Goal: Information Seeking & Learning: Learn about a topic

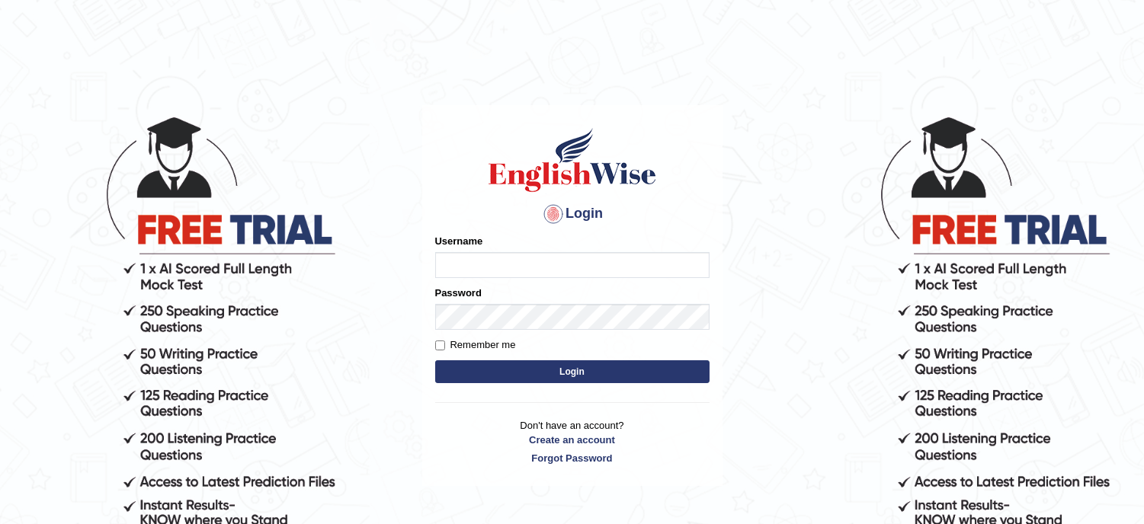
type input "musukwaluis1"
click at [559, 378] on button "Login" at bounding box center [572, 372] width 274 height 23
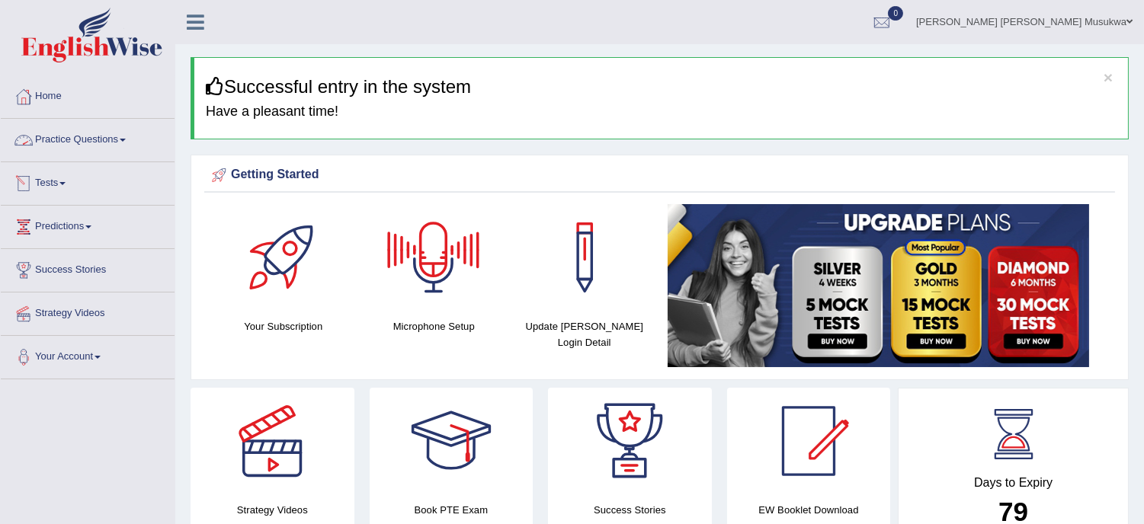
click at [107, 140] on link "Practice Questions" at bounding box center [88, 138] width 174 height 38
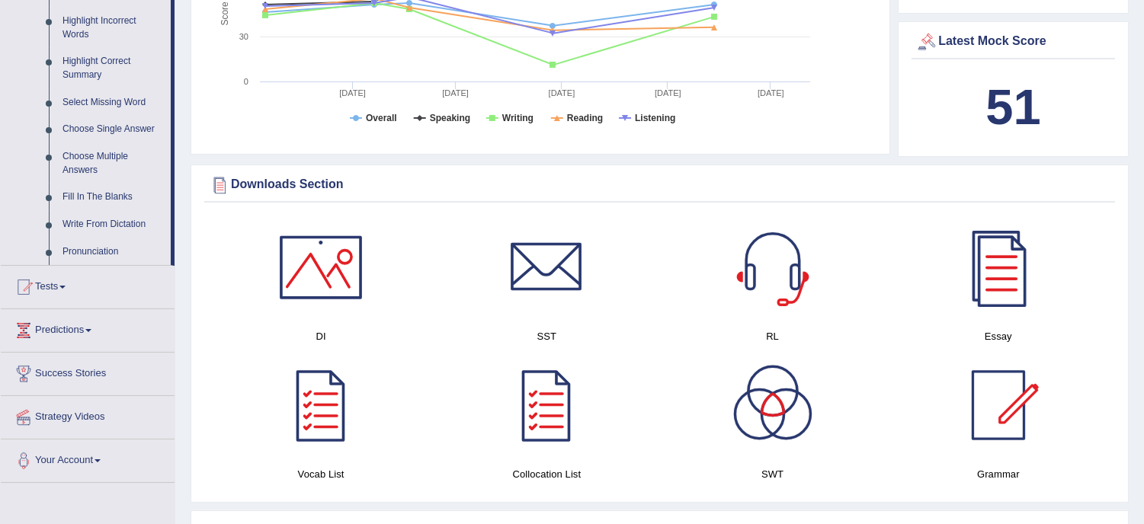
scroll to position [711, 0]
click at [105, 23] on link "Highlight Incorrect Words" at bounding box center [113, 27] width 115 height 40
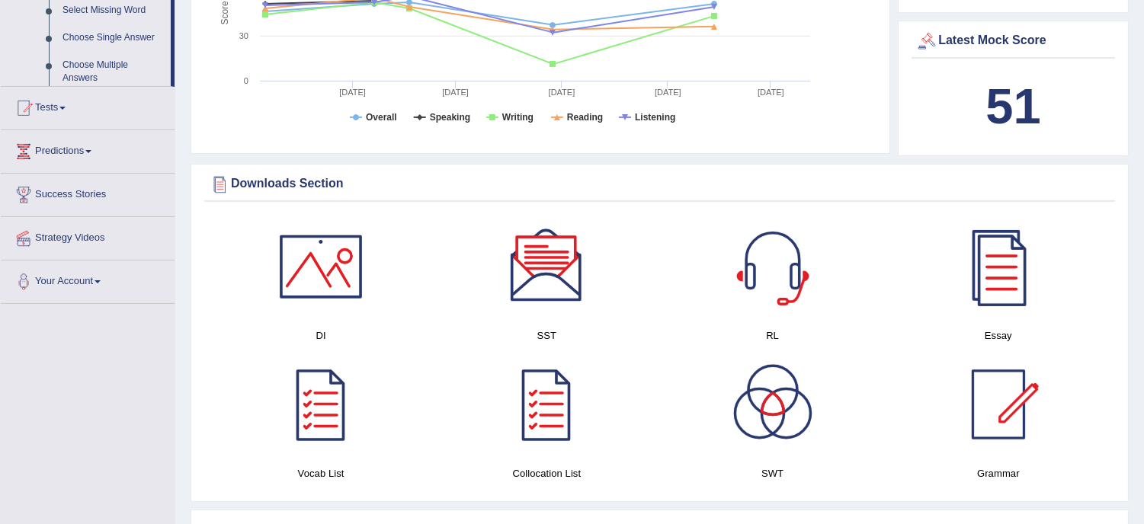
scroll to position [659, 0]
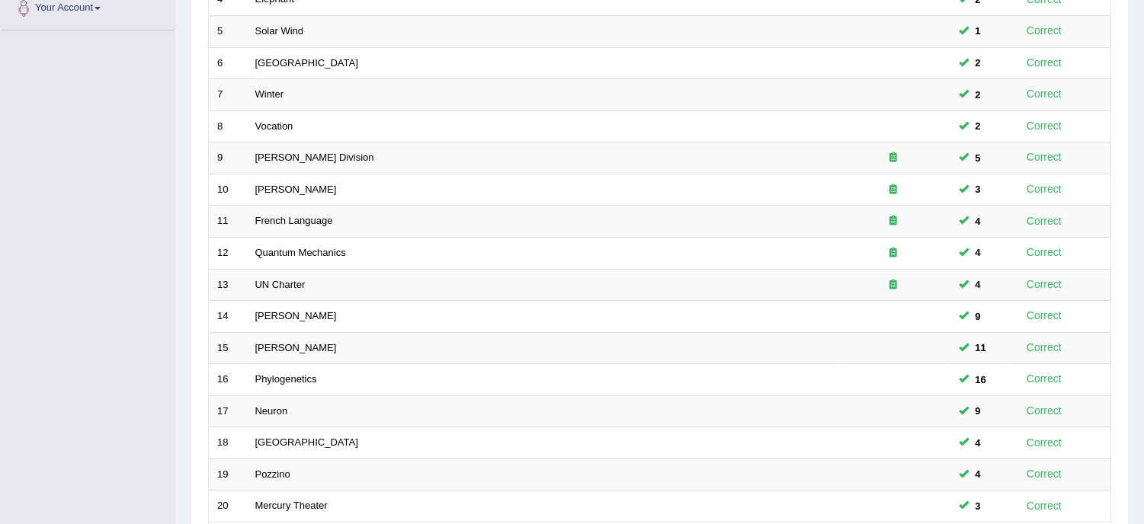
scroll to position [484, 0]
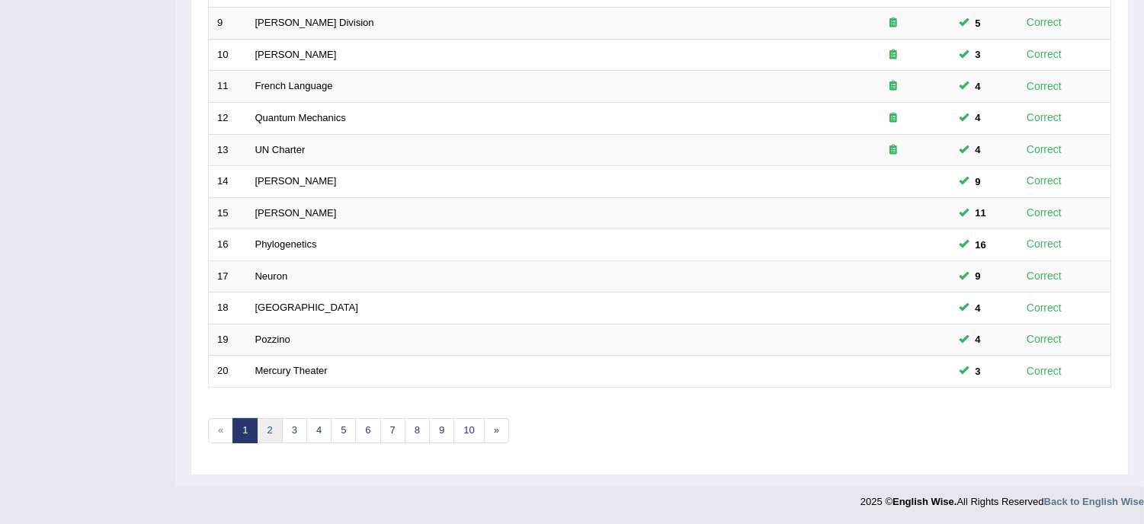
click at [267, 432] on link "2" at bounding box center [269, 430] width 25 height 25
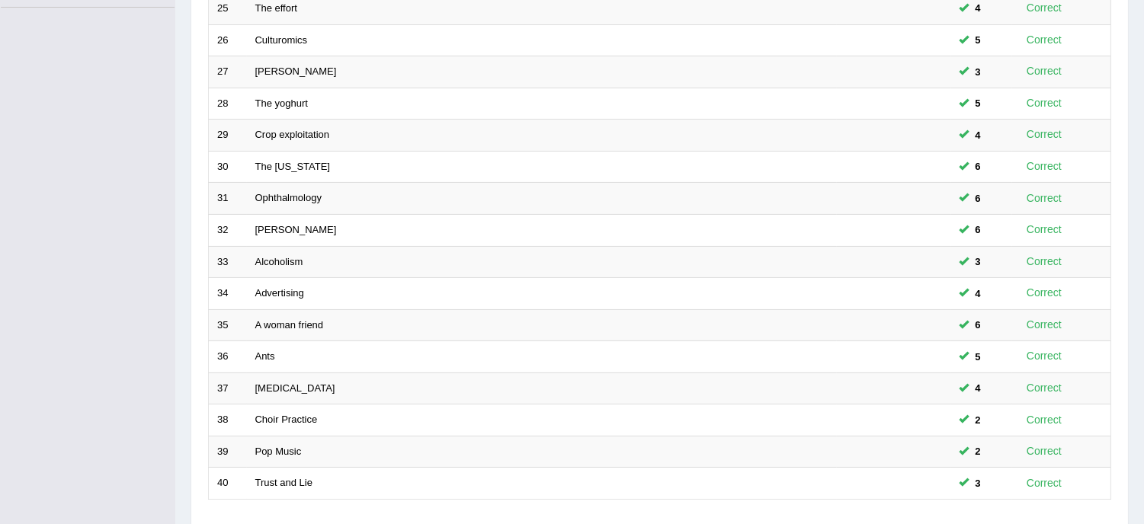
scroll to position [484, 0]
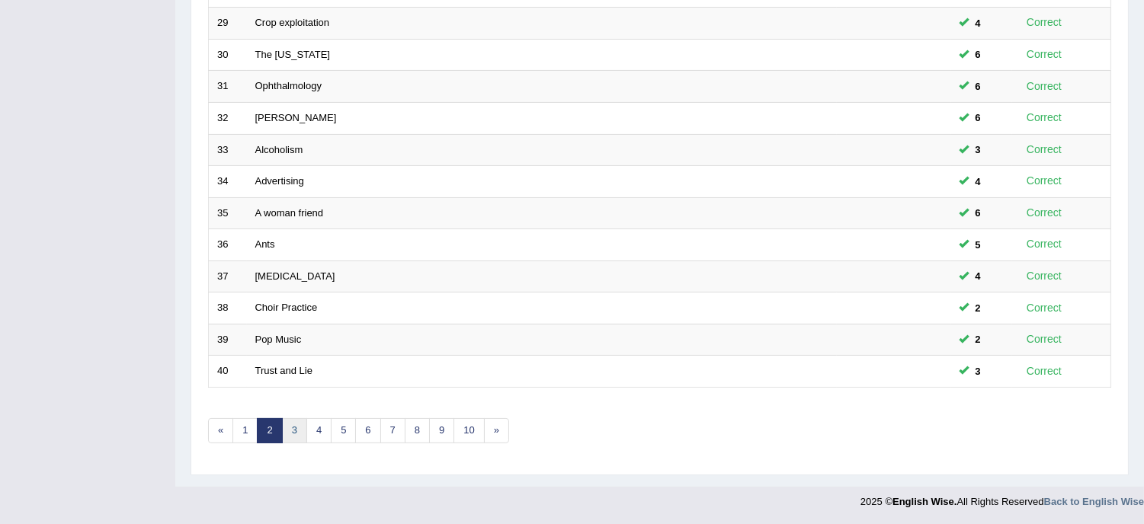
click at [299, 428] on link "3" at bounding box center [294, 430] width 25 height 25
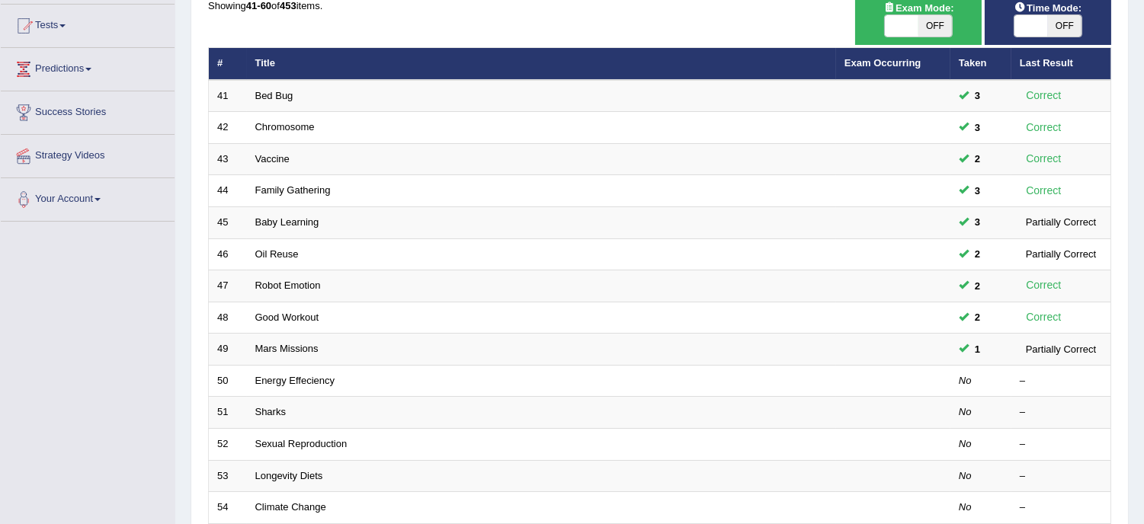
scroll to position [282, 0]
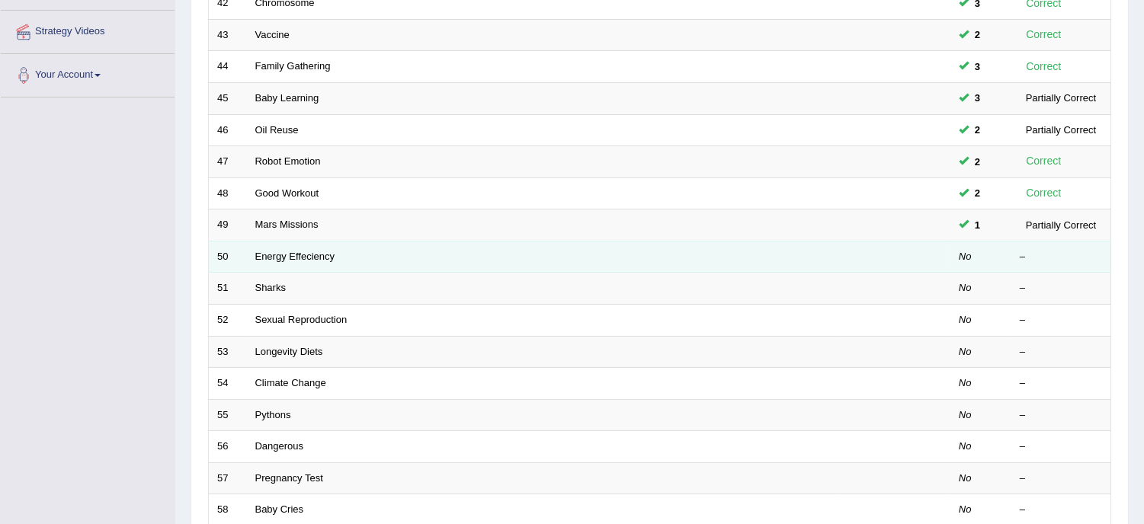
click at [309, 263] on td "Energy Effeciency" at bounding box center [541, 257] width 589 height 32
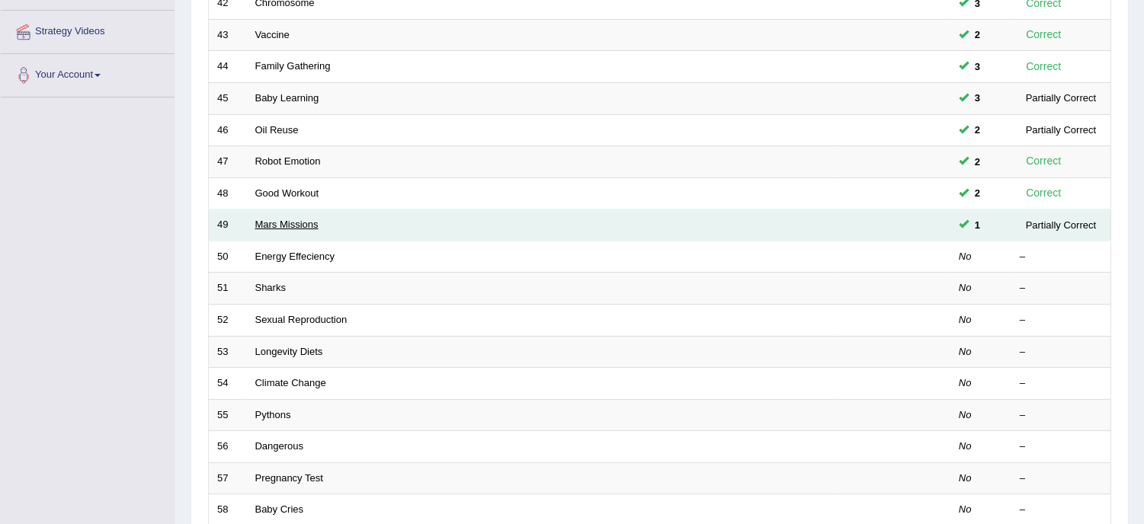
click at [302, 226] on link "Mars Missions" at bounding box center [286, 224] width 63 height 11
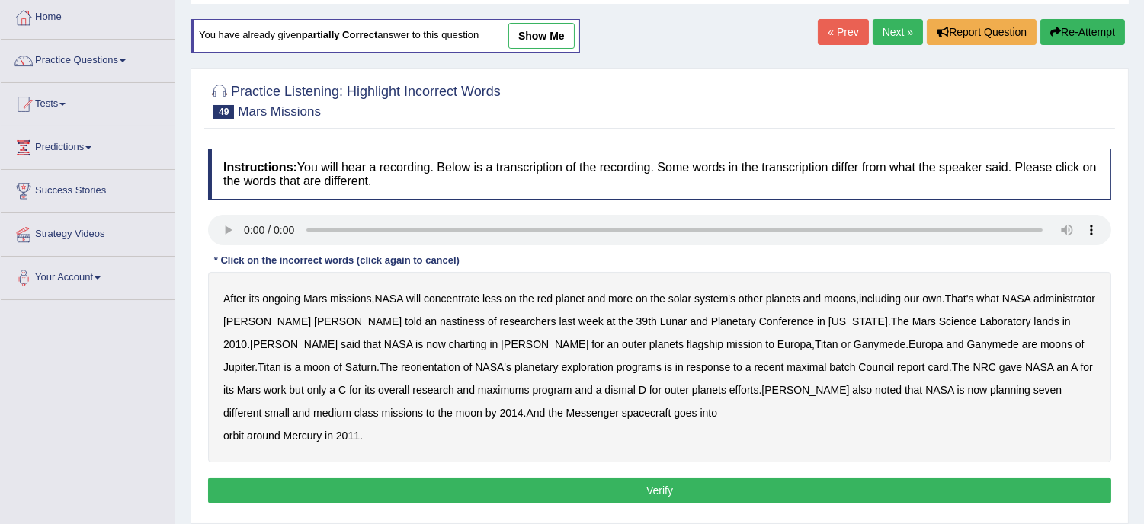
scroll to position [101, 0]
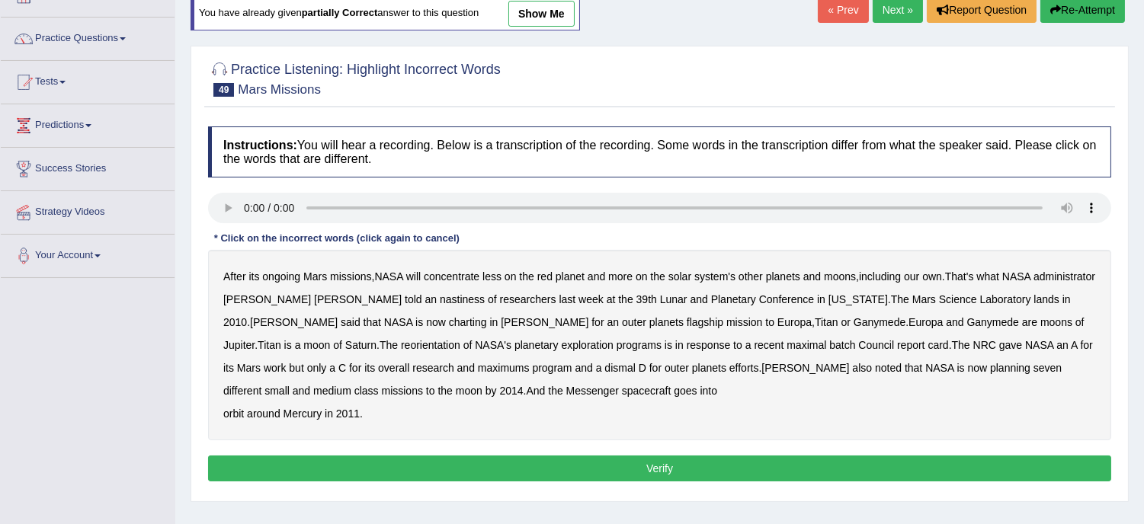
click at [449, 325] on b "charting" at bounding box center [468, 322] width 38 height 12
click at [787, 347] on b "maximal" at bounding box center [807, 345] width 40 height 12
click at [829, 348] on b "batch" at bounding box center [842, 345] width 26 height 12
click at [440, 303] on b "nastiness" at bounding box center [462, 299] width 45 height 12
click at [642, 470] on button "Verify" at bounding box center [659, 469] width 903 height 26
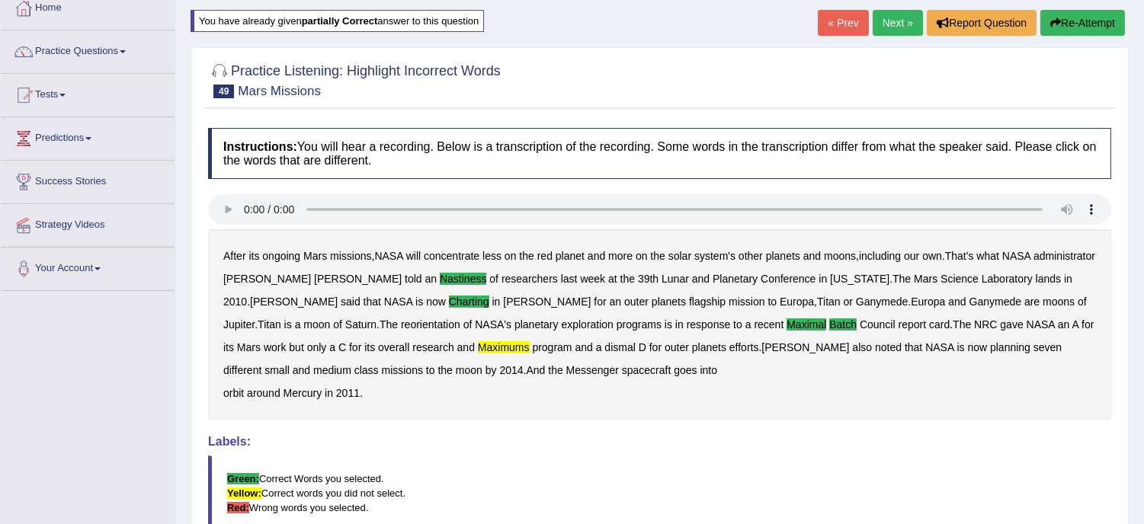
scroll to position [72, 0]
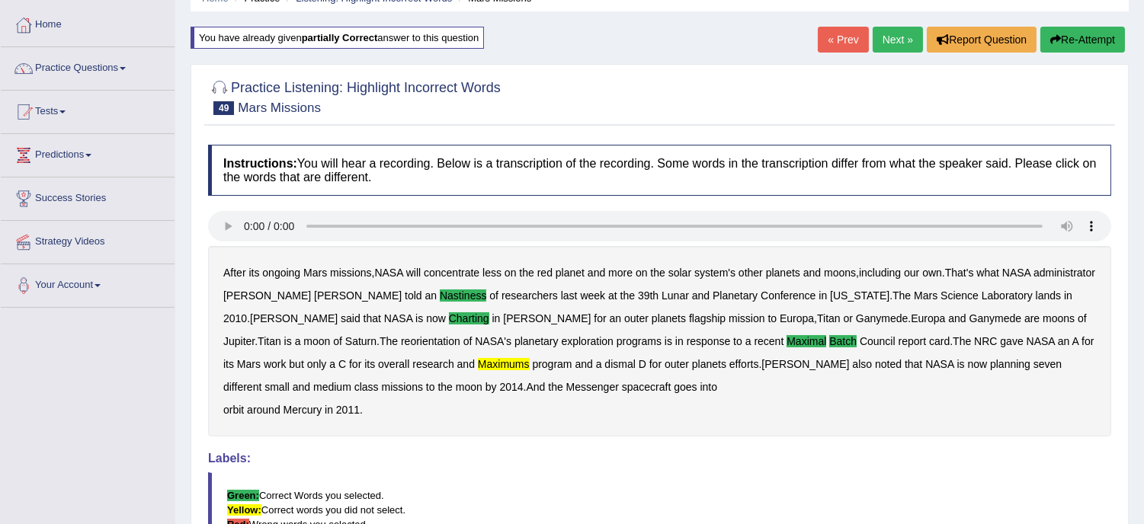
click at [1095, 34] on button "Re-Attempt" at bounding box center [1082, 40] width 85 height 26
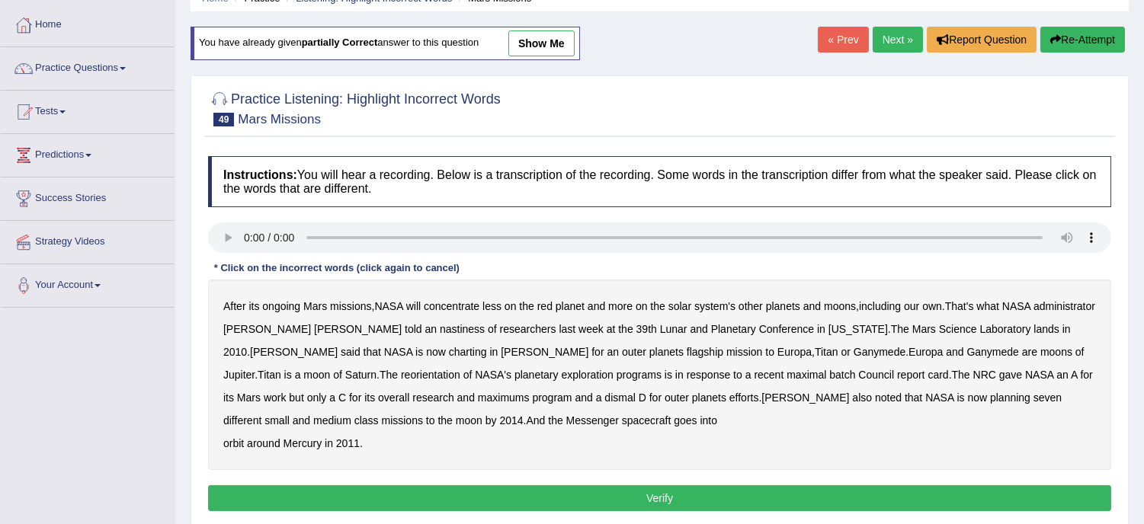
click at [440, 324] on b "nastiness" at bounding box center [462, 329] width 45 height 12
click at [787, 377] on b "maximal" at bounding box center [807, 375] width 40 height 12
click at [829, 374] on b "batch" at bounding box center [842, 375] width 26 height 12
click at [478, 399] on b "maximums" at bounding box center [504, 398] width 52 height 12
drag, startPoint x: 473, startPoint y: 324, endPoint x: 622, endPoint y: 347, distance: 150.4
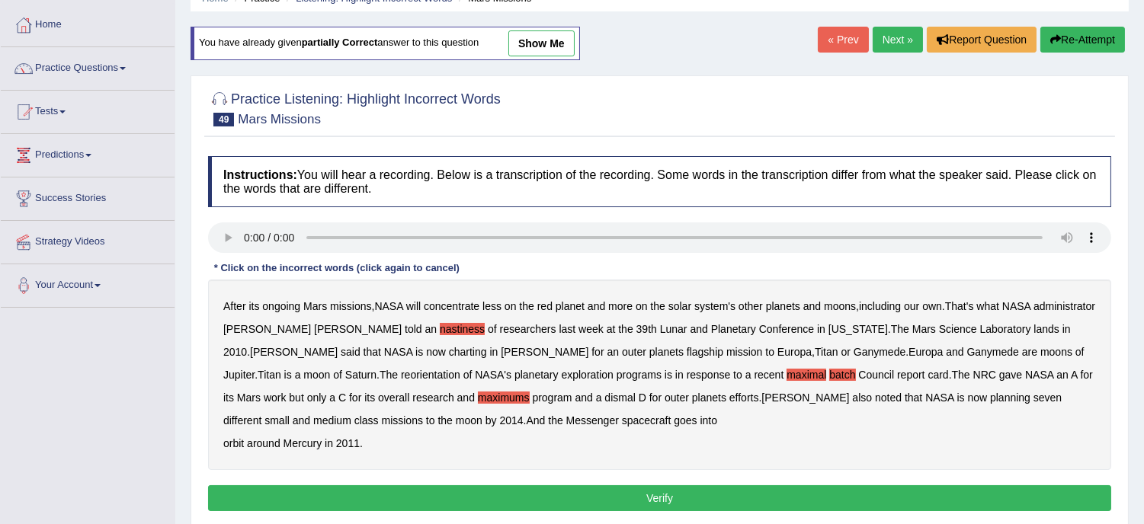
click at [622, 347] on div "After its ongoing Mars missions , NASA will concentrate less on the red planet …" at bounding box center [659, 375] width 903 height 191
click at [676, 490] on button "Verify" at bounding box center [659, 499] width 903 height 26
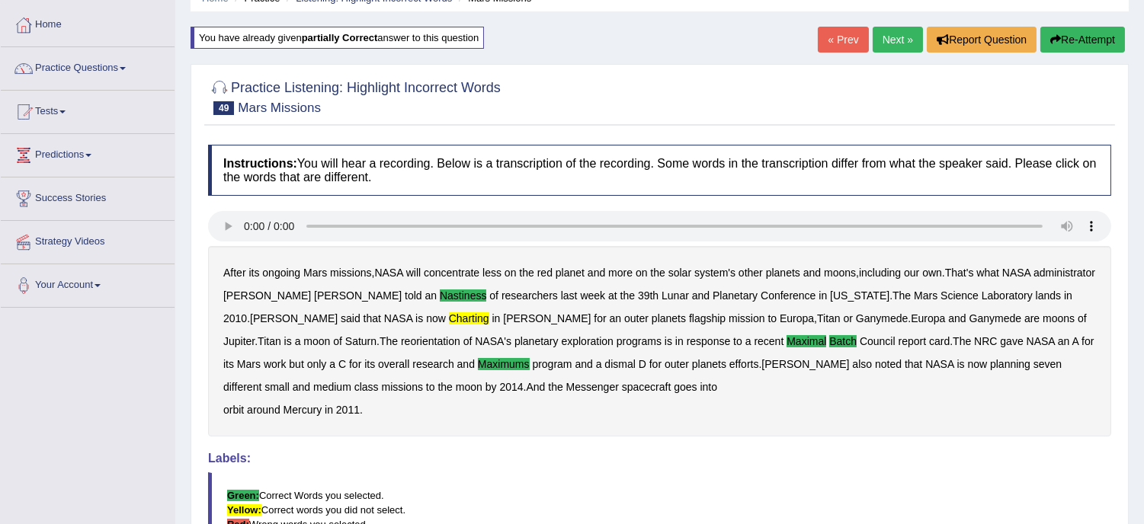
click at [449, 314] on b "charting" at bounding box center [469, 319] width 40 height 12
click at [1098, 29] on button "Re-Attempt" at bounding box center [1082, 40] width 85 height 26
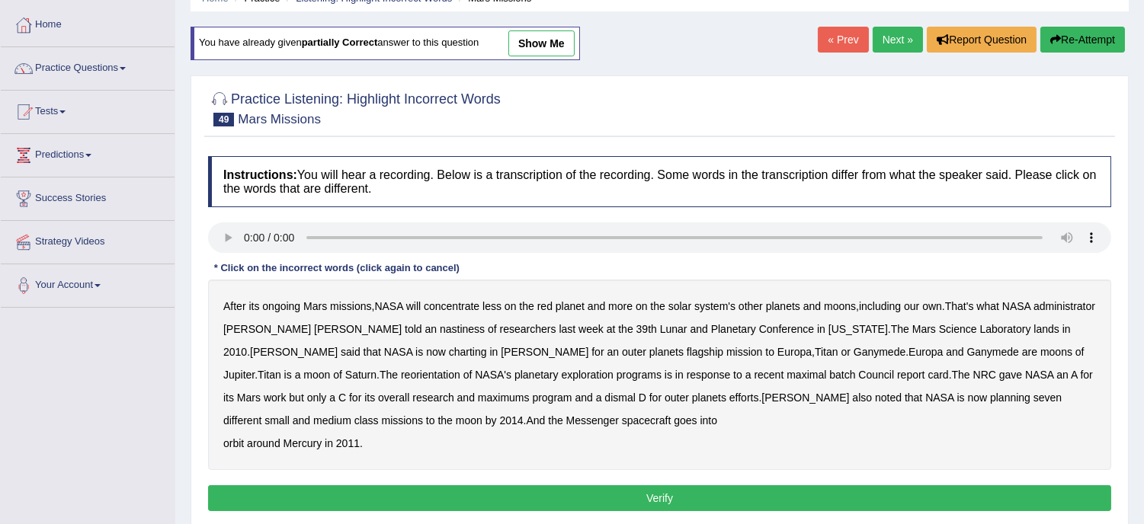
drag, startPoint x: 735, startPoint y: 308, endPoint x: 750, endPoint y: 296, distance: 19.5
click at [750, 296] on div "After its ongoing Mars missions , NASA will concentrate less on the red planet …" at bounding box center [659, 375] width 903 height 191
click at [440, 323] on b "nastiness" at bounding box center [462, 329] width 45 height 12
click at [449, 346] on b "charting" at bounding box center [468, 352] width 38 height 12
click at [787, 372] on b "maximal" at bounding box center [807, 375] width 40 height 12
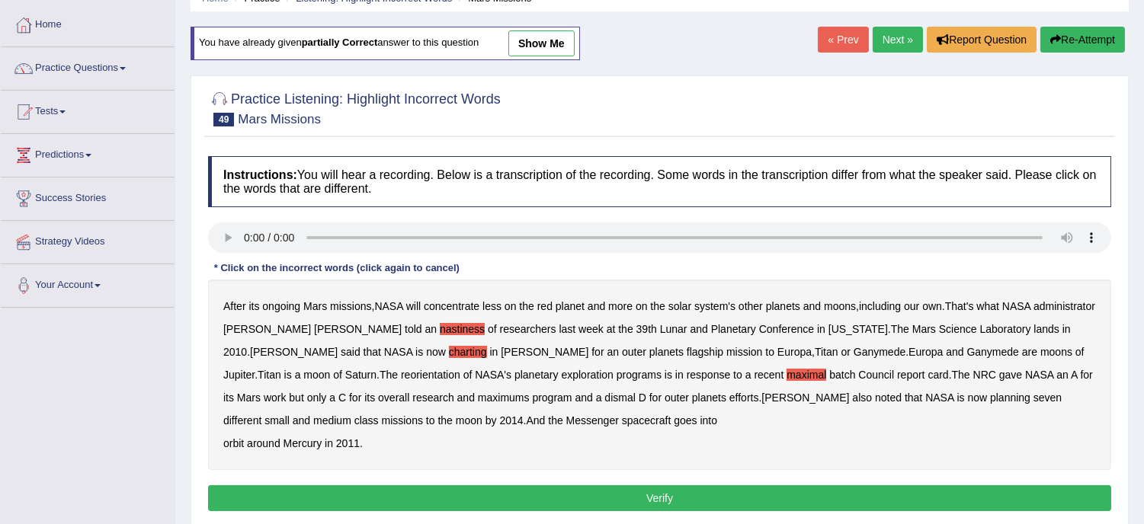
click at [829, 375] on b "batch" at bounding box center [842, 375] width 26 height 12
click at [478, 395] on b "maximums" at bounding box center [504, 398] width 52 height 12
click at [653, 486] on button "Verify" at bounding box center [659, 499] width 903 height 26
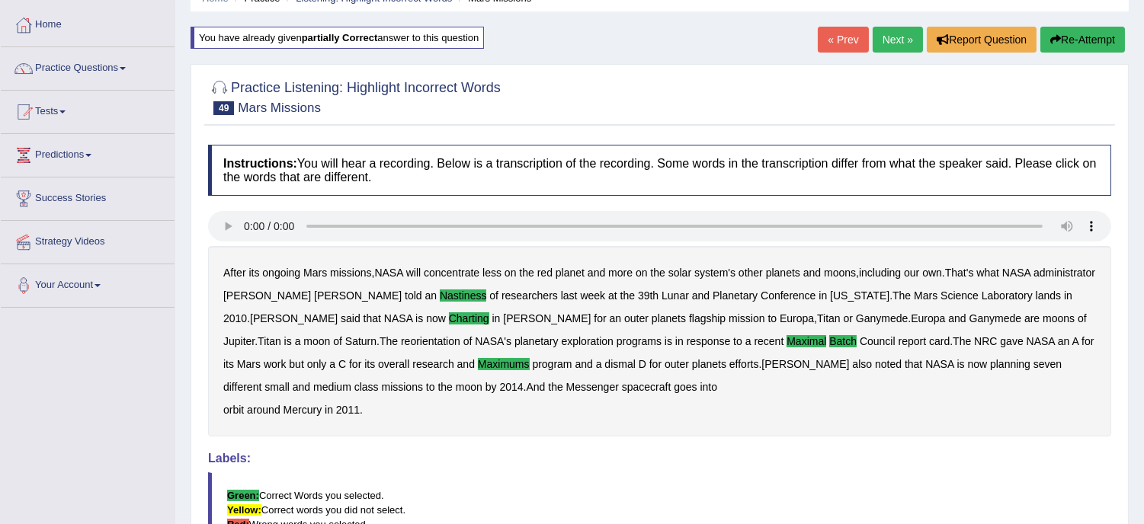
click at [897, 29] on link "Next »" at bounding box center [898, 40] width 50 height 26
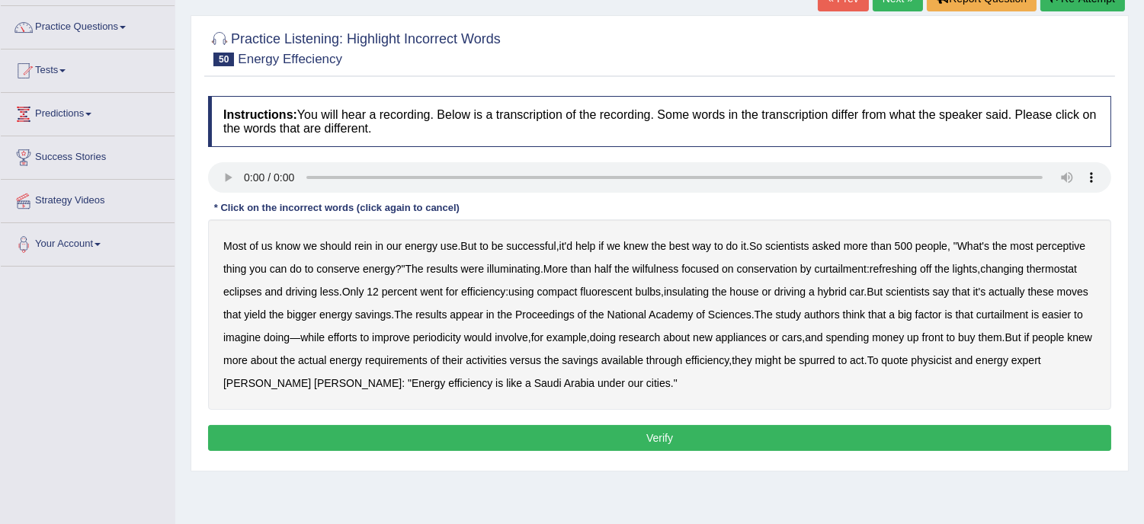
scroll to position [135, 0]
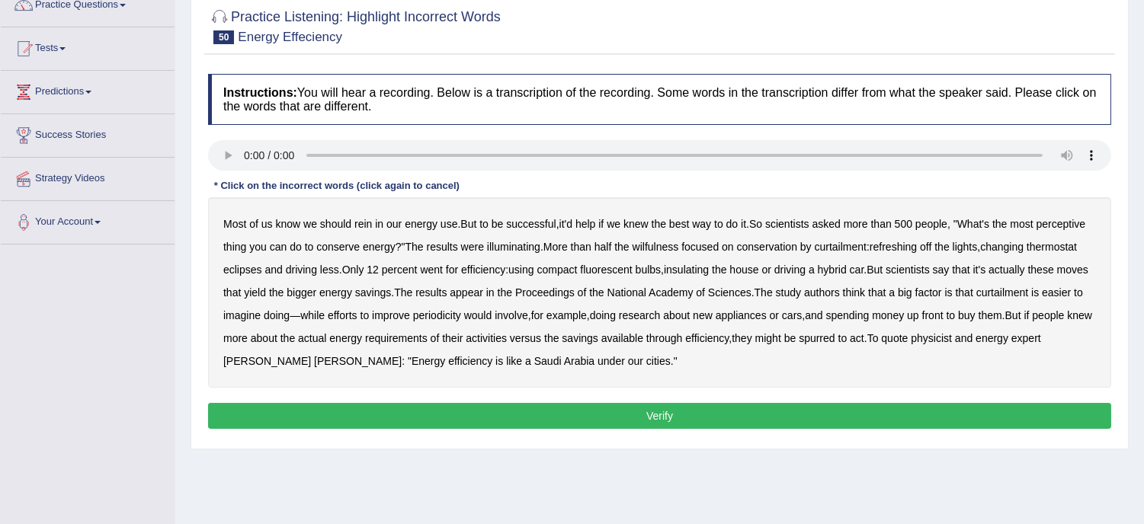
click at [1070, 223] on b "perceptive" at bounding box center [1062, 224] width 50 height 12
drag, startPoint x: 688, startPoint y: 225, endPoint x: 862, endPoint y: 229, distance: 174.6
click at [862, 229] on div "Most of us know we should rein in our energy use . But to be successful , it'd …" at bounding box center [659, 292] width 903 height 191
click at [711, 226] on b "way" at bounding box center [701, 224] width 19 height 12
click at [709, 225] on b "way" at bounding box center [701, 224] width 19 height 12
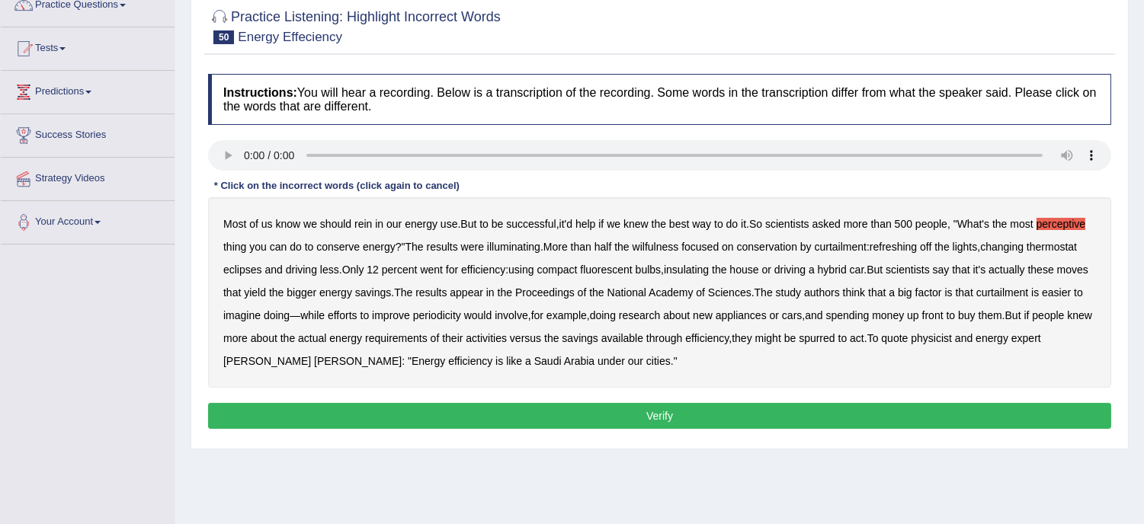
click at [663, 420] on button "Verify" at bounding box center [659, 416] width 903 height 26
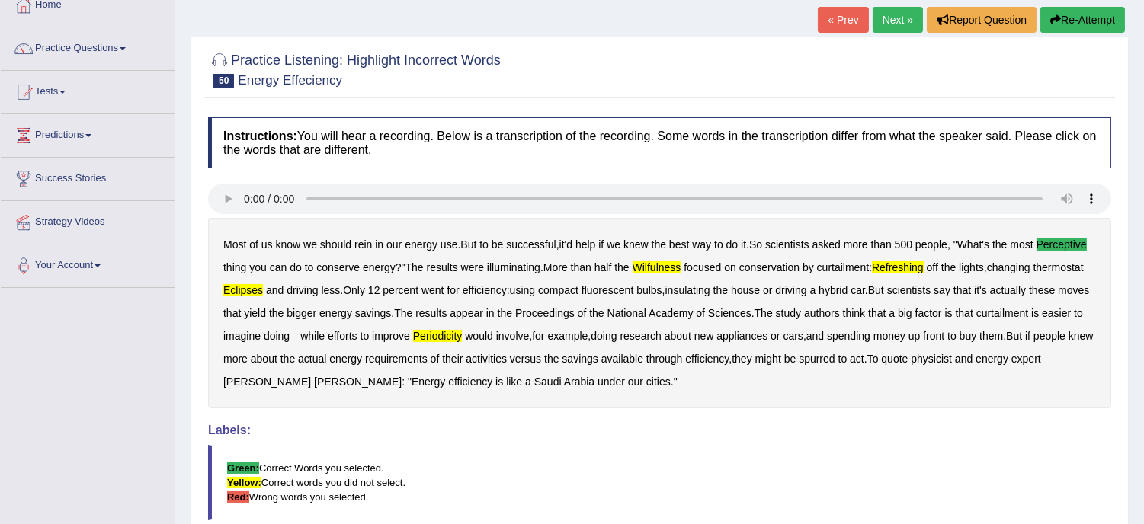
scroll to position [67, 0]
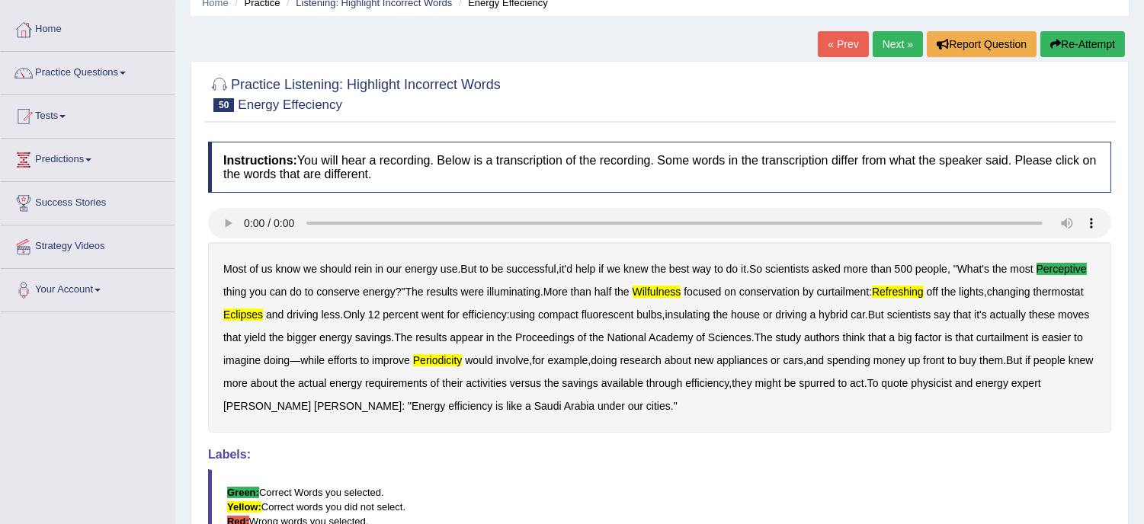
click at [1078, 43] on button "Re-Attempt" at bounding box center [1082, 44] width 85 height 26
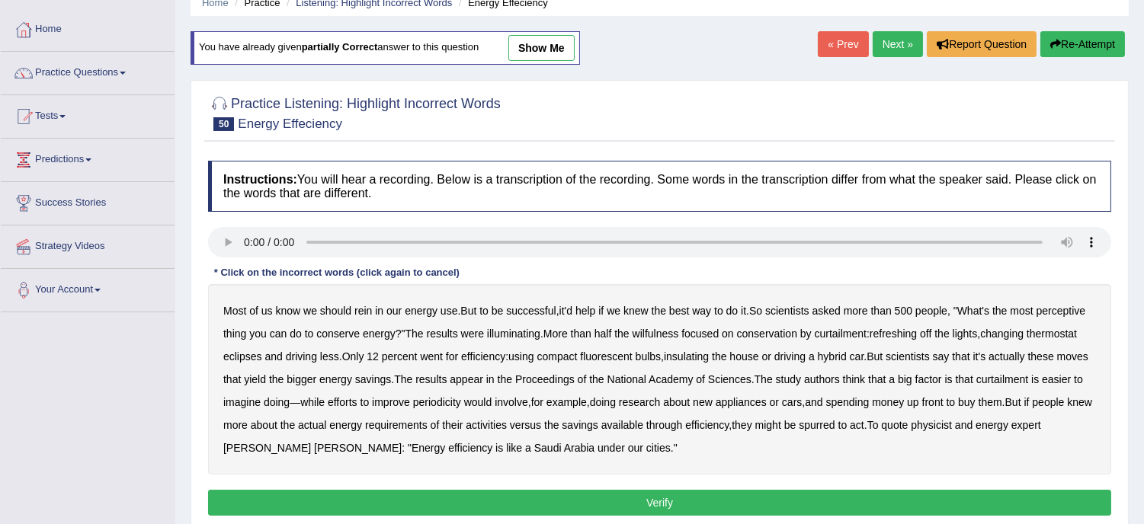
click at [1067, 307] on b "perceptive" at bounding box center [1062, 311] width 50 height 12
click at [668, 338] on b "wilfulness" at bounding box center [656, 334] width 46 height 12
drag, startPoint x: 668, startPoint y: 338, endPoint x: 795, endPoint y: 351, distance: 127.3
click at [795, 351] on div "Most of us know we should rein in our energy use . But to be successful , it'd …" at bounding box center [659, 379] width 903 height 191
click at [239, 360] on b "eclipses" at bounding box center [242, 357] width 39 height 12
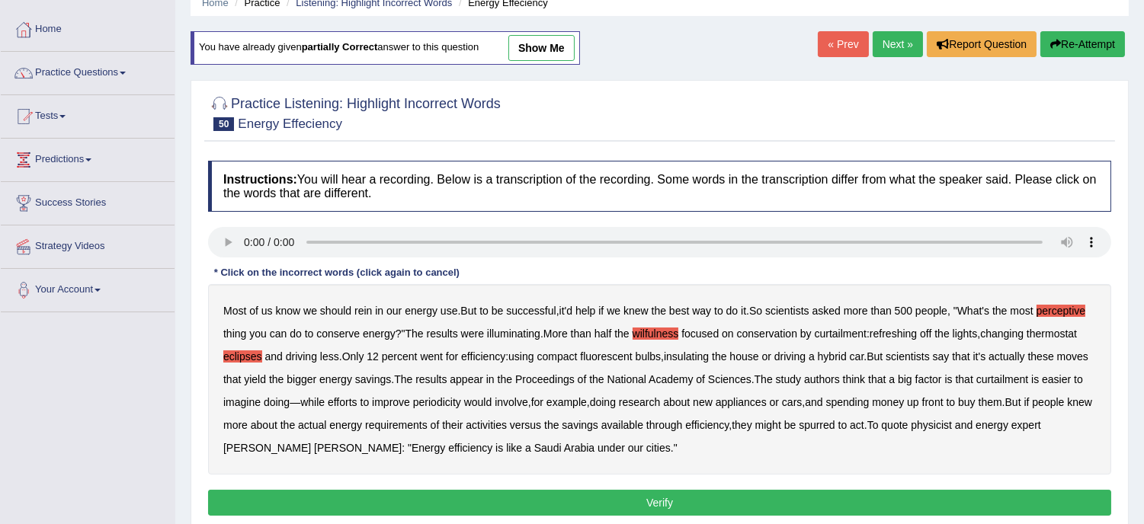
drag, startPoint x: 824, startPoint y: 398, endPoint x: 930, endPoint y: 366, distance: 110.7
click at [930, 366] on div "Most of us know we should rein in our energy use . But to be successful , it'd …" at bounding box center [659, 379] width 903 height 191
click at [461, 396] on b "periodicity" at bounding box center [437, 402] width 48 height 12
click at [915, 332] on b "refreshing" at bounding box center [893, 334] width 47 height 12
drag, startPoint x: 569, startPoint y: 345, endPoint x: 468, endPoint y: 363, distance: 102.3
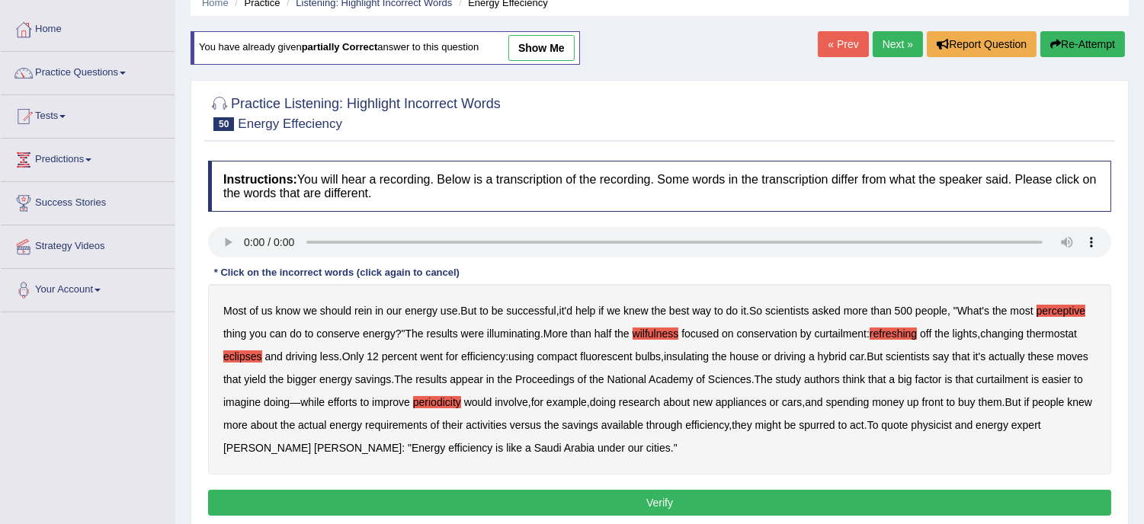
click at [468, 363] on div "Most of us know we should rein in our energy use . But to be successful , it'd …" at bounding box center [659, 379] width 903 height 191
click at [575, 379] on b "Proceedings" at bounding box center [544, 379] width 59 height 12
click at [588, 371] on div "Most of us know we should rein in our energy use . But to be successful , it'd …" at bounding box center [659, 379] width 903 height 191
click at [575, 383] on b "Proceedings" at bounding box center [544, 379] width 59 height 12
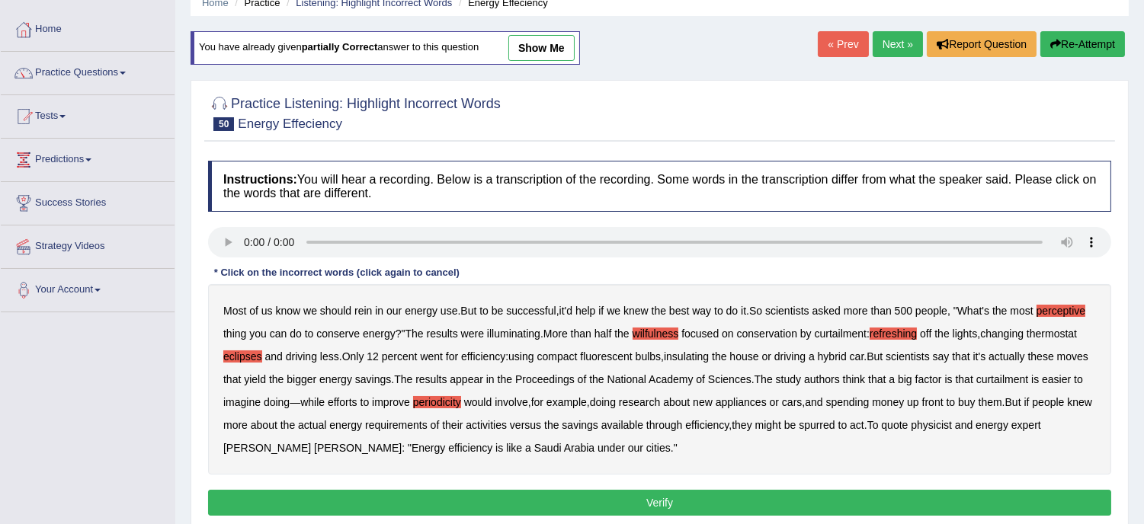
click at [663, 498] on button "Verify" at bounding box center [659, 503] width 903 height 26
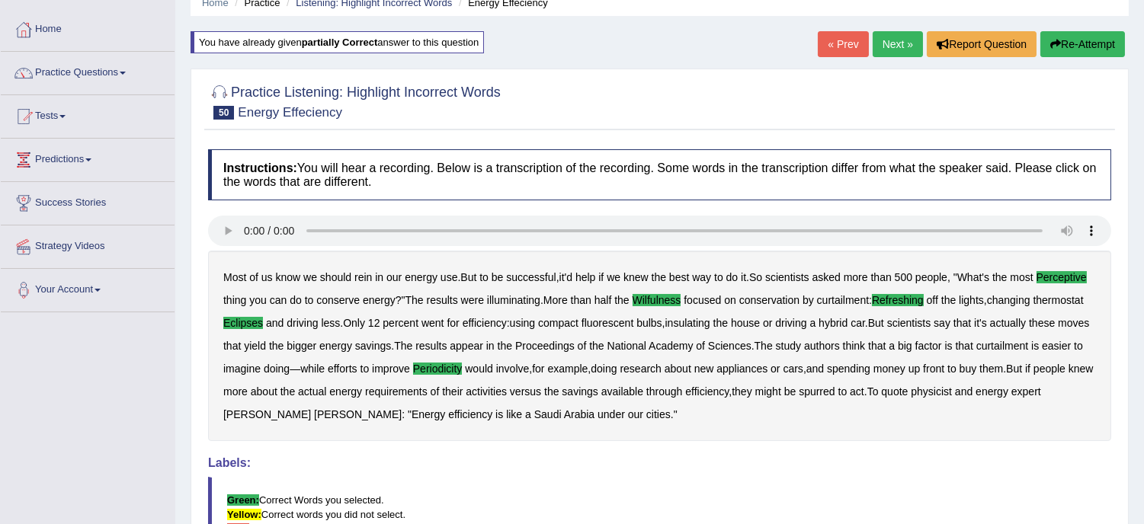
click at [882, 37] on link "Next »" at bounding box center [898, 44] width 50 height 26
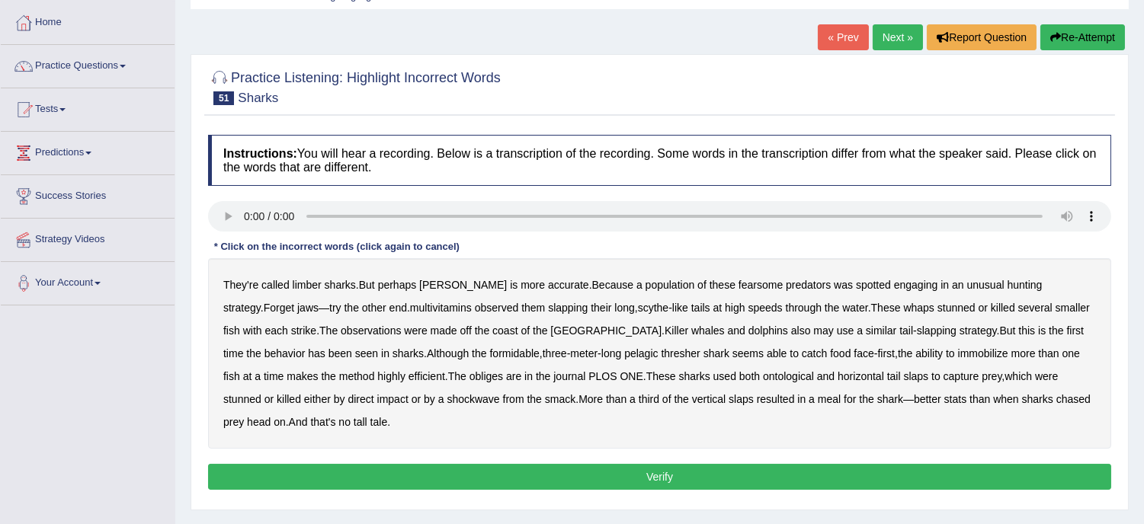
scroll to position [135, 0]
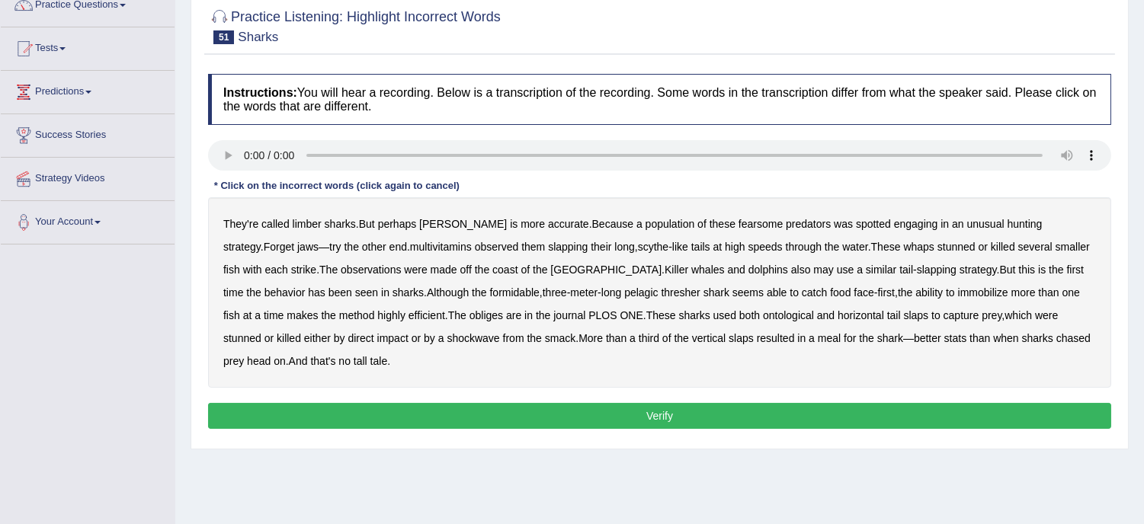
click at [763, 235] on div "They're called limber sharks . But perhaps [PERSON_NAME] is more accurate . Bec…" at bounding box center [659, 292] width 903 height 191
click at [410, 245] on b "multivitamins" at bounding box center [441, 247] width 62 height 12
drag, startPoint x: 495, startPoint y: 246, endPoint x: 627, endPoint y: 270, distance: 133.2
click at [627, 270] on div "They're called limber sharks . But perhaps thrasher is more accurate . Because …" at bounding box center [659, 292] width 903 height 191
drag, startPoint x: 354, startPoint y: 318, endPoint x: 383, endPoint y: 317, distance: 29.7
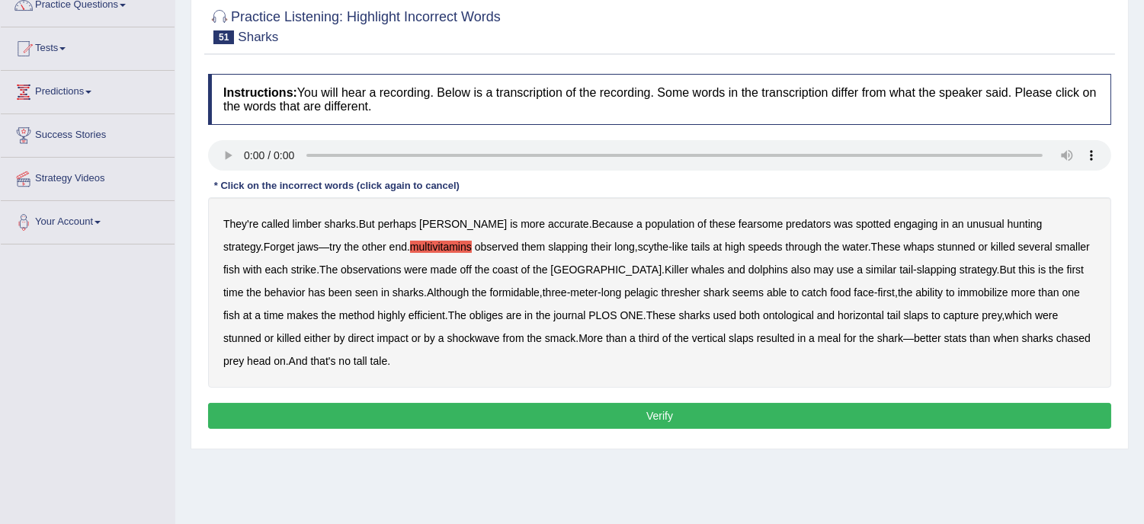
click at [383, 317] on div "They're called limber sharks . But perhaps thrasher is more accurate . Because …" at bounding box center [659, 292] width 903 height 191
click at [646, 309] on b "These" at bounding box center [661, 315] width 30 height 12
click at [569, 306] on div "They're called limber sharks . But perhaps thrasher is more accurate . Because …" at bounding box center [659, 292] width 903 height 191
click at [573, 329] on div "They're called limber sharks . But perhaps thrasher is more accurate . Because …" at bounding box center [659, 292] width 903 height 191
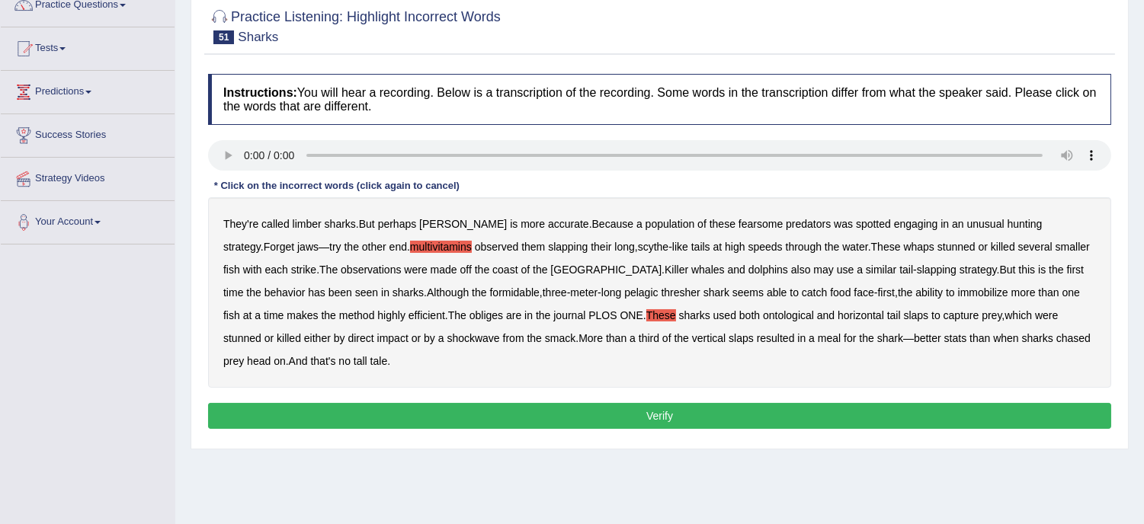
click at [646, 313] on b "These" at bounding box center [661, 315] width 30 height 12
click at [938, 244] on b "stunned" at bounding box center [957, 247] width 38 height 12
click at [694, 307] on div "They're called limber sharks . But perhaps thrasher is more accurate . Because …" at bounding box center [659, 292] width 903 height 191
click at [763, 309] on b "ontological" at bounding box center [788, 315] width 51 height 12
click at [690, 421] on button "Verify" at bounding box center [659, 416] width 903 height 26
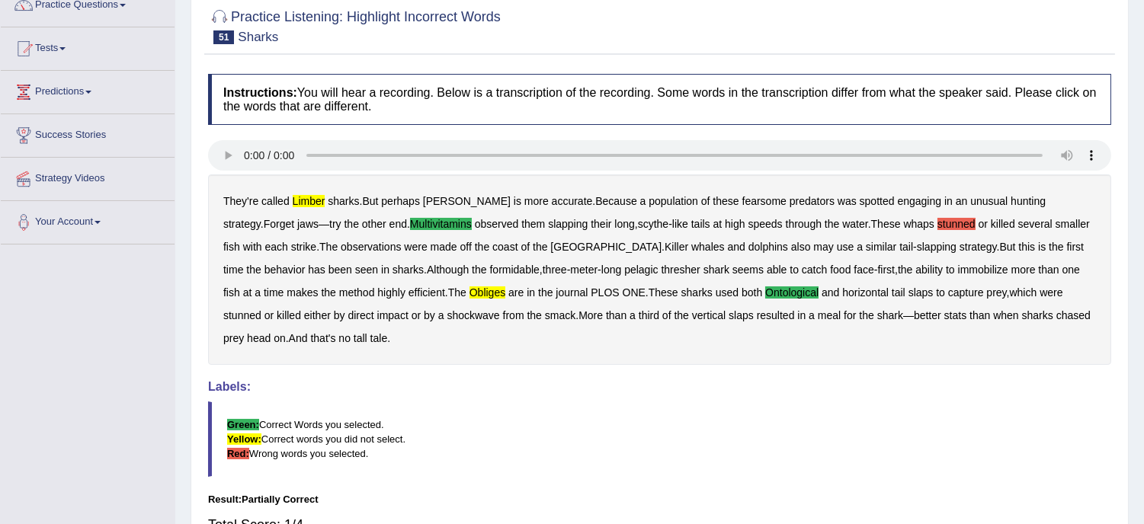
click at [893, 216] on div "They're called limber sharks . But perhaps thrasher is more accurate . Because …" at bounding box center [659, 270] width 903 height 191
click at [938, 218] on b "stunned" at bounding box center [957, 224] width 38 height 12
click at [313, 202] on b "limber" at bounding box center [309, 201] width 33 height 12
click at [572, 261] on div "They're called limber sharks . But perhaps thrasher is more accurate . Because …" at bounding box center [659, 270] width 903 height 191
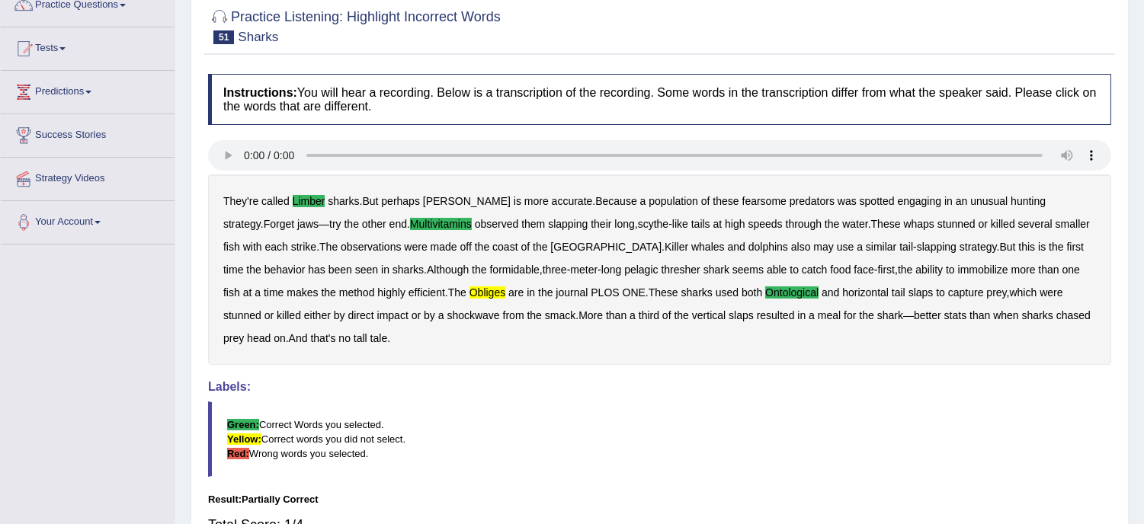
click at [770, 260] on div "They're called limber sharks . But perhaps thrasher is more accurate . Because …" at bounding box center [659, 270] width 903 height 191
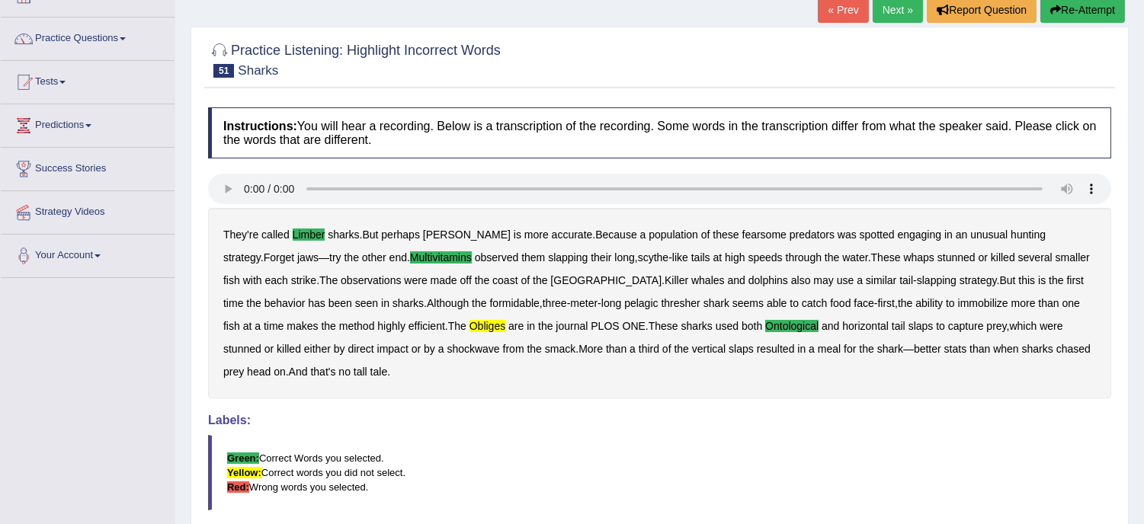
click at [1080, 10] on button "Re-Attempt" at bounding box center [1082, 10] width 85 height 26
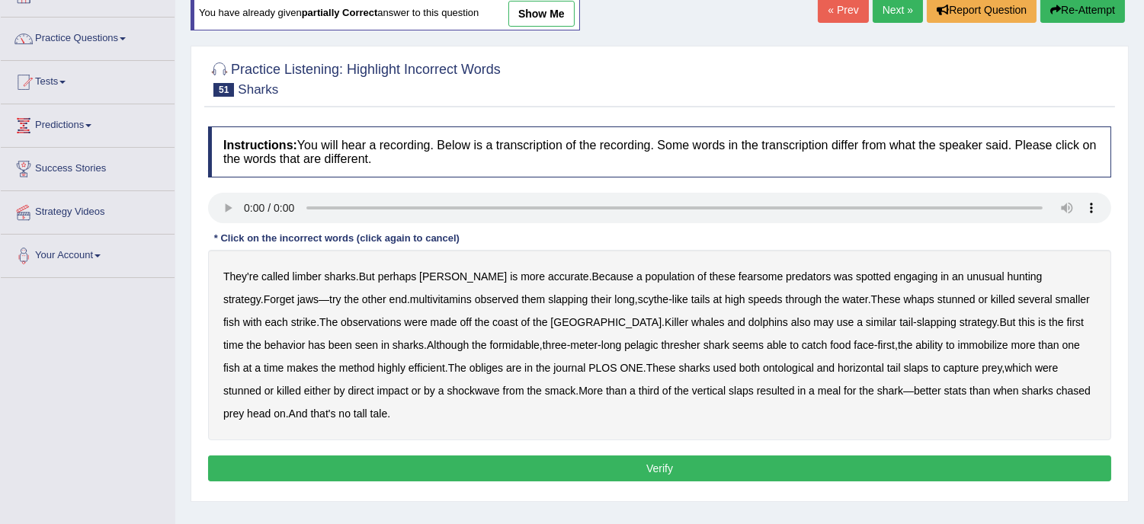
click at [307, 277] on b "limber" at bounding box center [307, 277] width 29 height 12
click at [409, 281] on b "perhaps" at bounding box center [397, 277] width 39 height 12
click at [385, 276] on b "perhaps" at bounding box center [397, 277] width 39 height 12
click at [410, 299] on b "multivitamins" at bounding box center [441, 299] width 62 height 12
drag, startPoint x: 916, startPoint y: 287, endPoint x: 709, endPoint y: 317, distance: 209.6
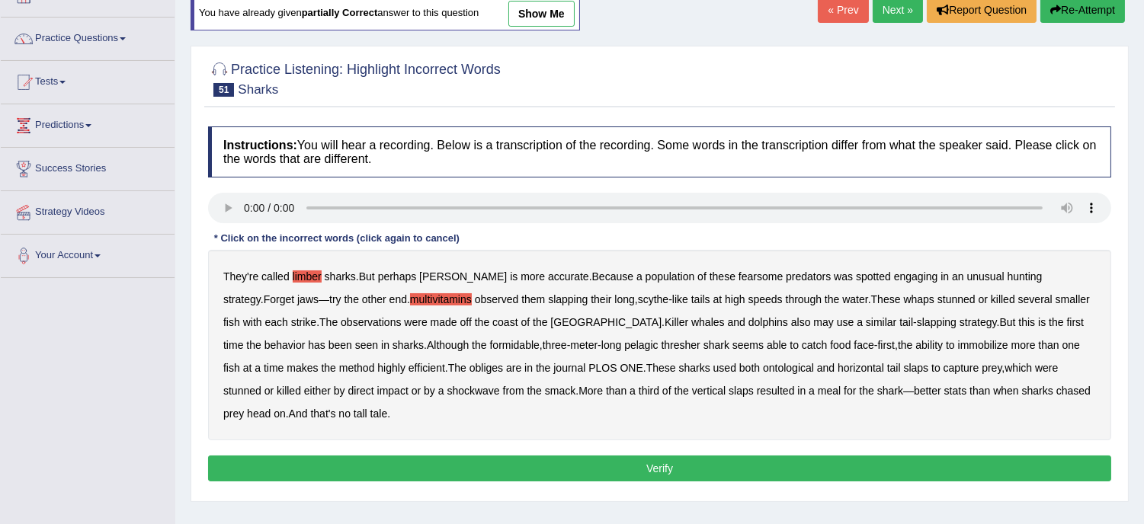
click at [709, 317] on div "They're called limber sharks . But perhaps [PERSON_NAME] is more accurate . Bec…" at bounding box center [659, 345] width 903 height 191
click at [470, 370] on b "obliges" at bounding box center [487, 368] width 34 height 12
click at [713, 370] on b "used" at bounding box center [724, 368] width 23 height 12
click at [713, 362] on b "used" at bounding box center [724, 368] width 23 height 12
click at [763, 370] on b "ontological" at bounding box center [788, 368] width 51 height 12
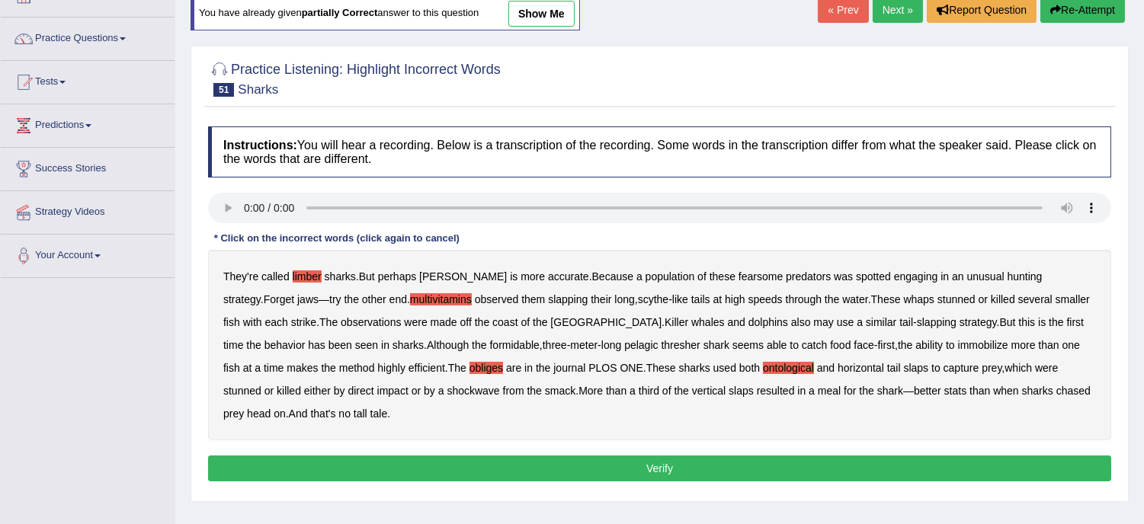
drag, startPoint x: 709, startPoint y: 370, endPoint x: 765, endPoint y: 387, distance: 59.1
click at [765, 387] on div "They're called limber sharks . But perhaps [PERSON_NAME] is more accurate . Bec…" at bounding box center [659, 345] width 903 height 191
click at [662, 473] on button "Verify" at bounding box center [659, 469] width 903 height 26
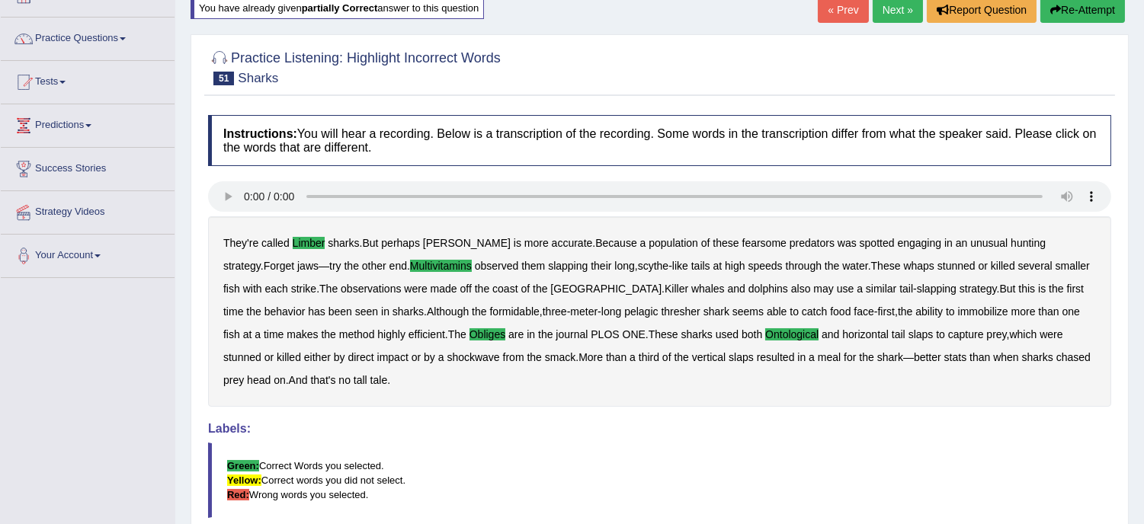
click at [878, 5] on link "Next »" at bounding box center [898, 10] width 50 height 26
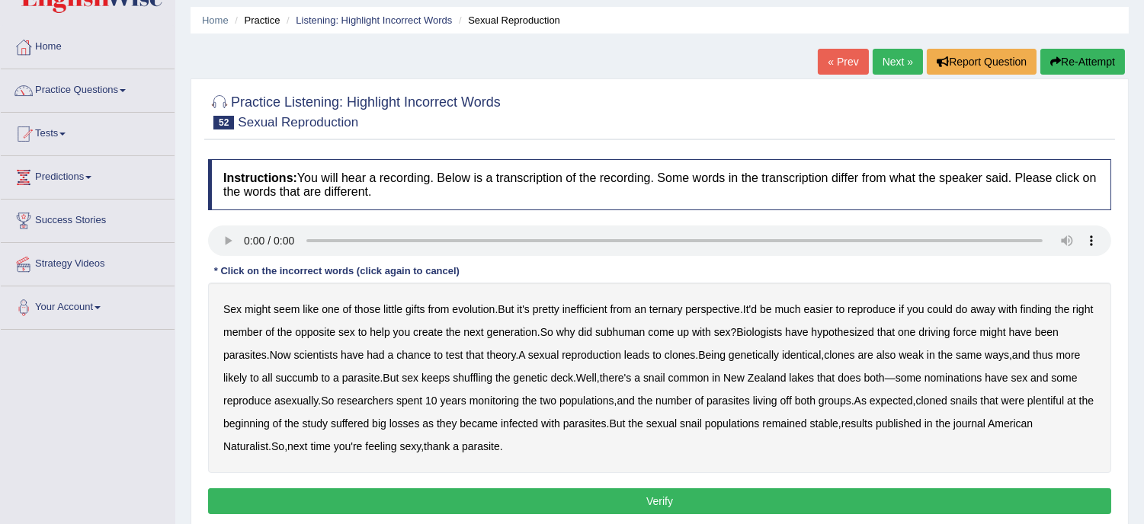
scroll to position [67, 0]
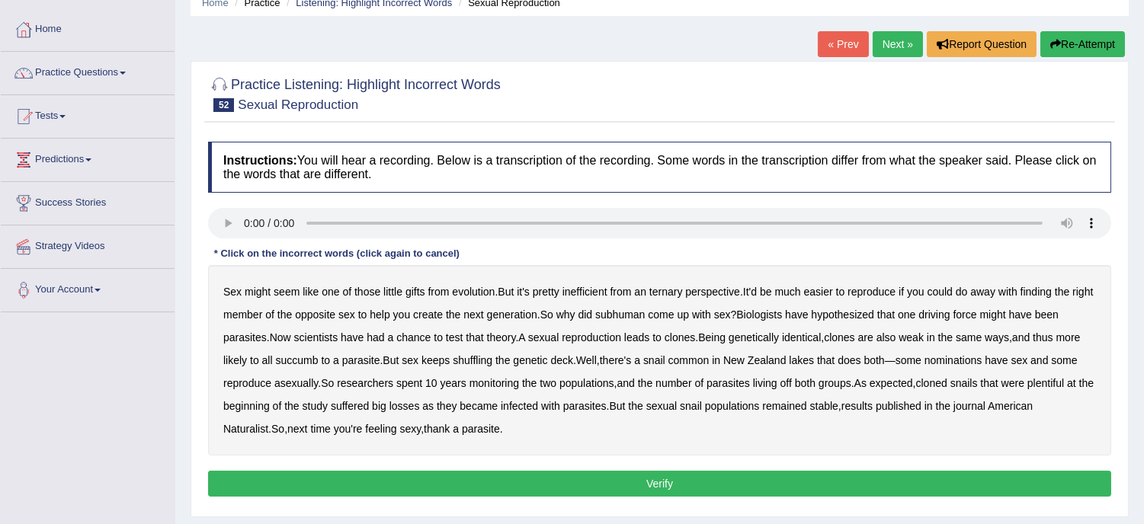
click at [645, 309] on b "subhuman" at bounding box center [620, 315] width 50 height 12
click at [582, 286] on b "inefficient" at bounding box center [585, 292] width 45 height 12
drag, startPoint x: 431, startPoint y: 315, endPoint x: 377, endPoint y: 322, distance: 54.7
click at [377, 322] on div "Sex might seem like one of those little gifts from evolution . But it's pretty …" at bounding box center [659, 360] width 903 height 191
drag, startPoint x: 374, startPoint y: 324, endPoint x: 309, endPoint y: 366, distance: 77.8
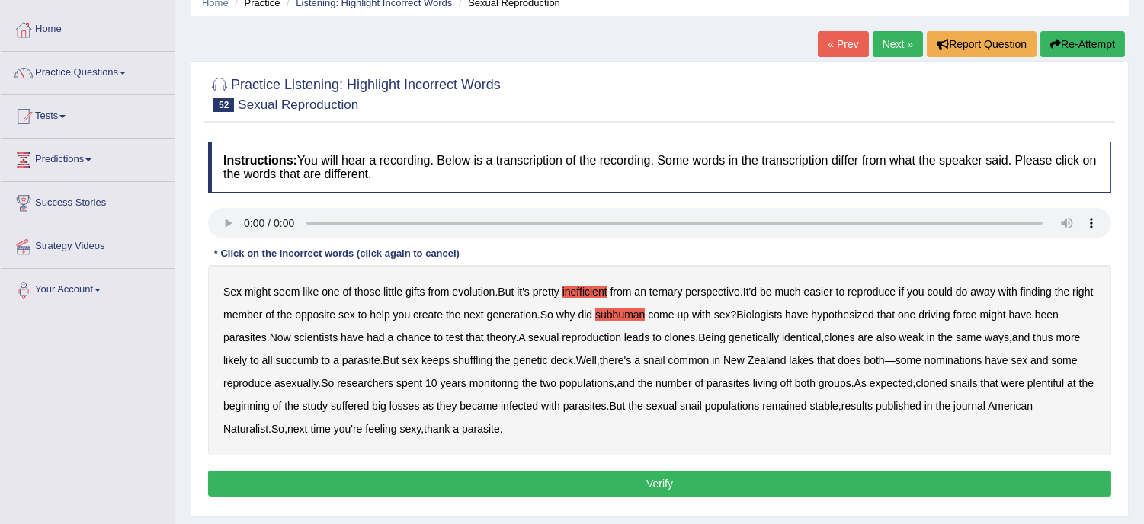
click at [309, 366] on div "Sex might seem like one of those little gifts from evolution . But it's pretty …" at bounding box center [659, 360] width 903 height 191
click at [313, 362] on b "succumb" at bounding box center [297, 360] width 43 height 12
drag, startPoint x: 793, startPoint y: 395, endPoint x: 898, endPoint y: 377, distance: 105.9
click at [898, 377] on div "Sex might seem like one of those little gifts from evolution . But it's pretty …" at bounding box center [659, 360] width 903 height 191
click at [284, 288] on b "seem" at bounding box center [287, 292] width 26 height 12
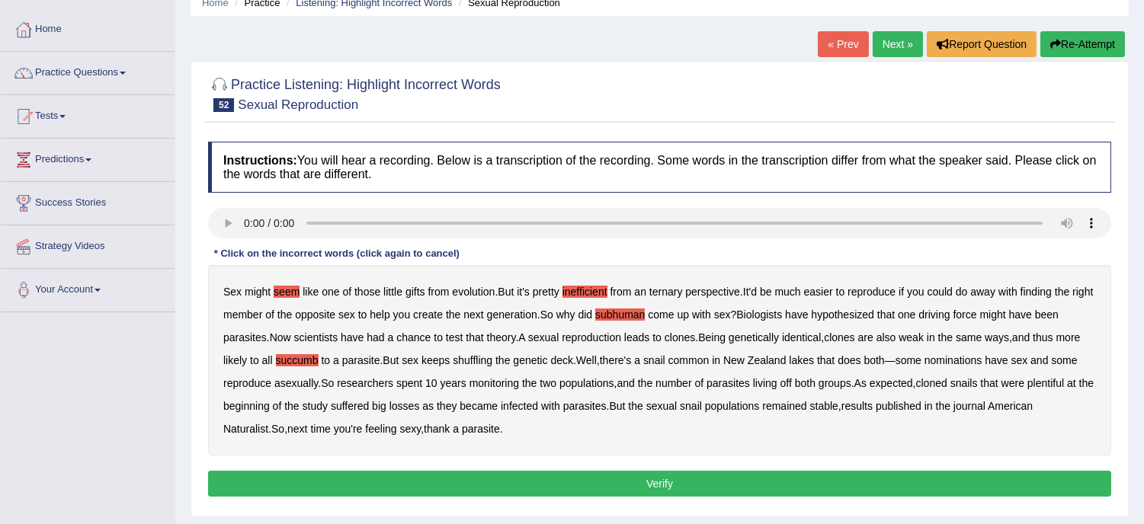
click at [300, 377] on b "asexually" at bounding box center [295, 383] width 43 height 12
click at [662, 476] on button "Verify" at bounding box center [659, 484] width 903 height 26
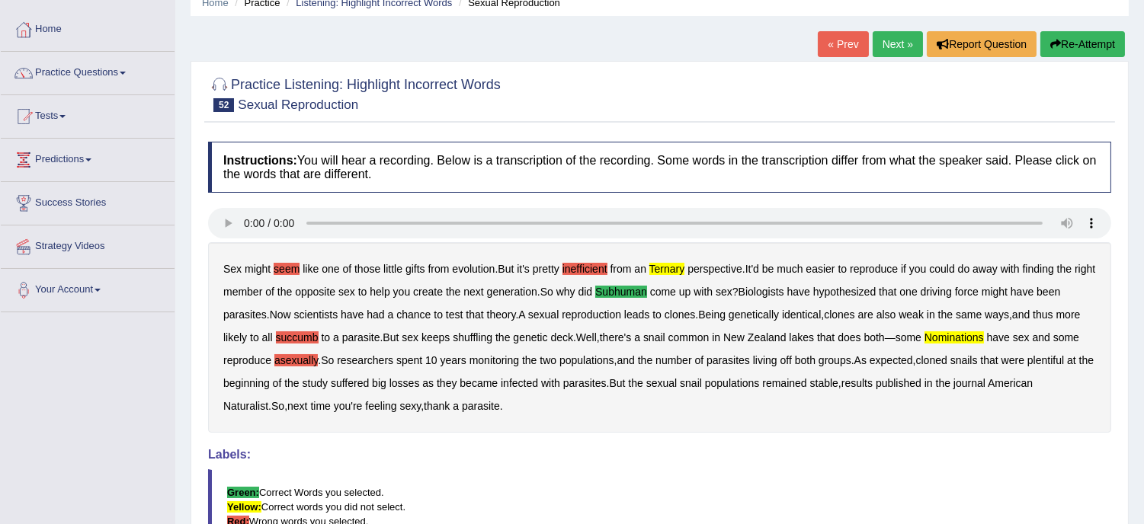
click at [593, 261] on div "Sex might seem like one of those little gifts from evolution . But it's pretty …" at bounding box center [659, 337] width 903 height 191
click at [592, 263] on b "inefficient" at bounding box center [585, 269] width 45 height 12
click at [279, 268] on b "seem" at bounding box center [287, 269] width 26 height 12
click at [300, 341] on b "succumb" at bounding box center [297, 338] width 43 height 12
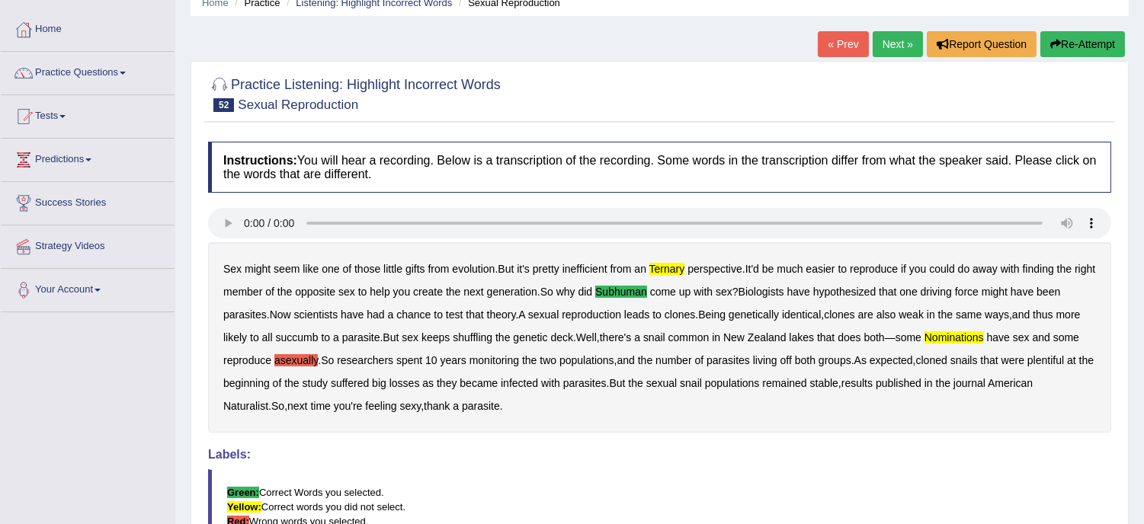
click at [300, 364] on b "asexually" at bounding box center [295, 360] width 43 height 12
click at [1079, 44] on button "Re-Attempt" at bounding box center [1082, 44] width 85 height 26
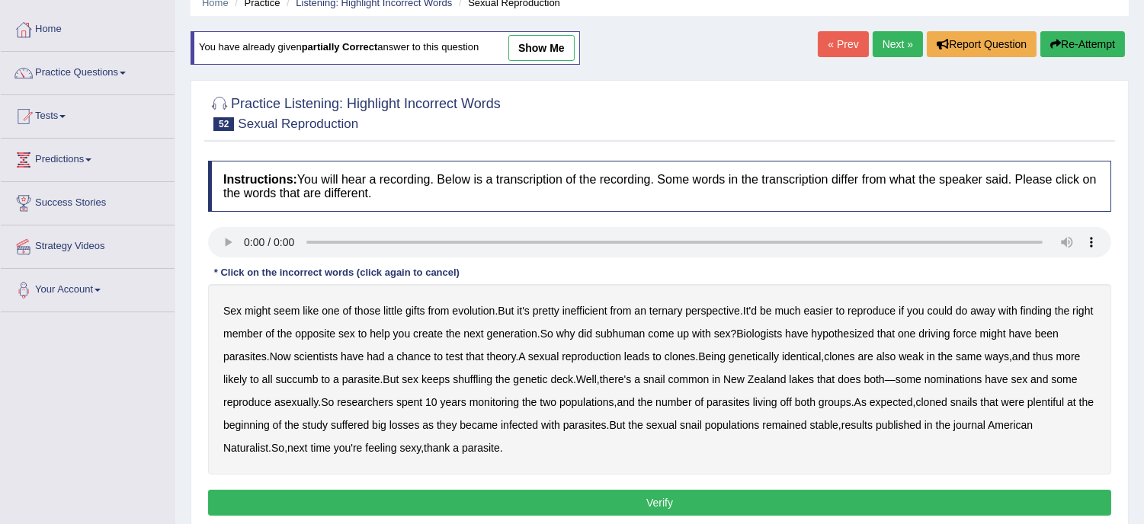
click at [673, 309] on b "ternary" at bounding box center [666, 311] width 34 height 12
click at [645, 334] on b "subhuman" at bounding box center [620, 334] width 50 height 12
click at [951, 344] on div "Sex might seem like one of those little gifts from evolution . But it's pretty …" at bounding box center [659, 379] width 903 height 191
click at [951, 380] on b "nominations" at bounding box center [954, 379] width 58 height 12
click at [659, 499] on button "Verify" at bounding box center [659, 503] width 903 height 26
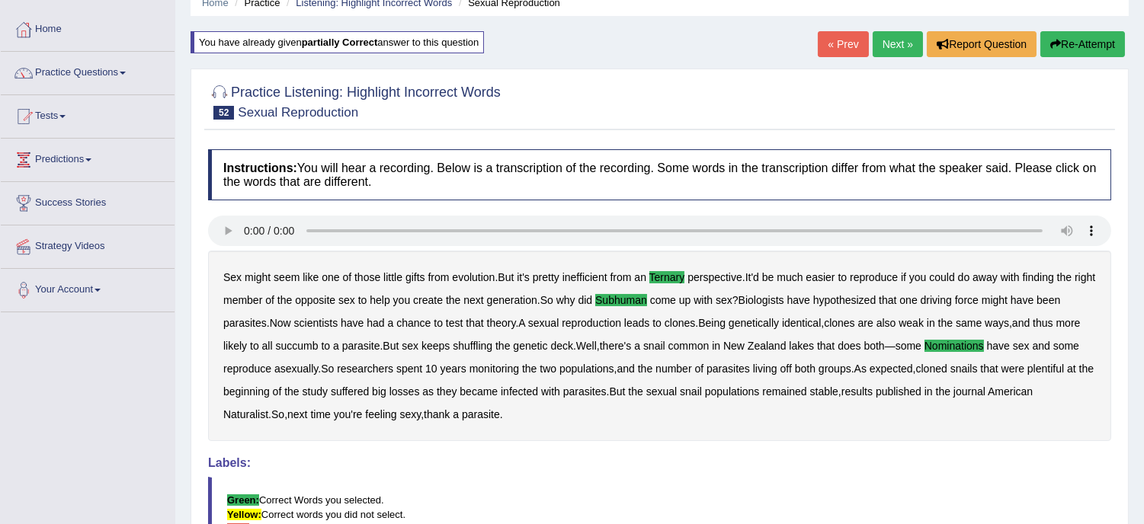
click at [879, 41] on link "Next »" at bounding box center [898, 44] width 50 height 26
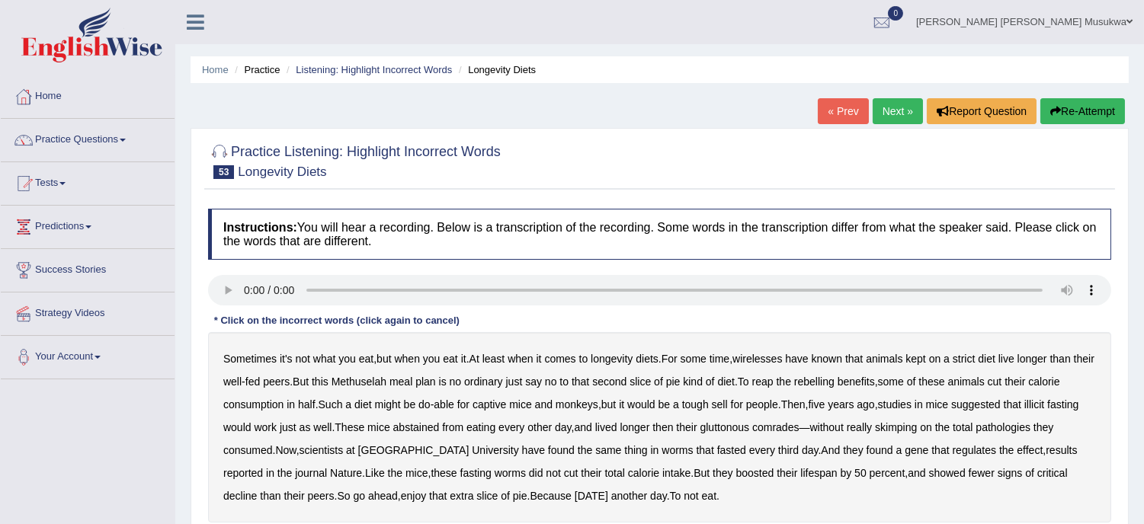
click at [778, 361] on b "wirelesses" at bounding box center [758, 359] width 50 height 12
click at [842, 362] on b "known" at bounding box center [827, 359] width 30 height 12
click at [835, 381] on b "rebelling" at bounding box center [814, 382] width 40 height 12
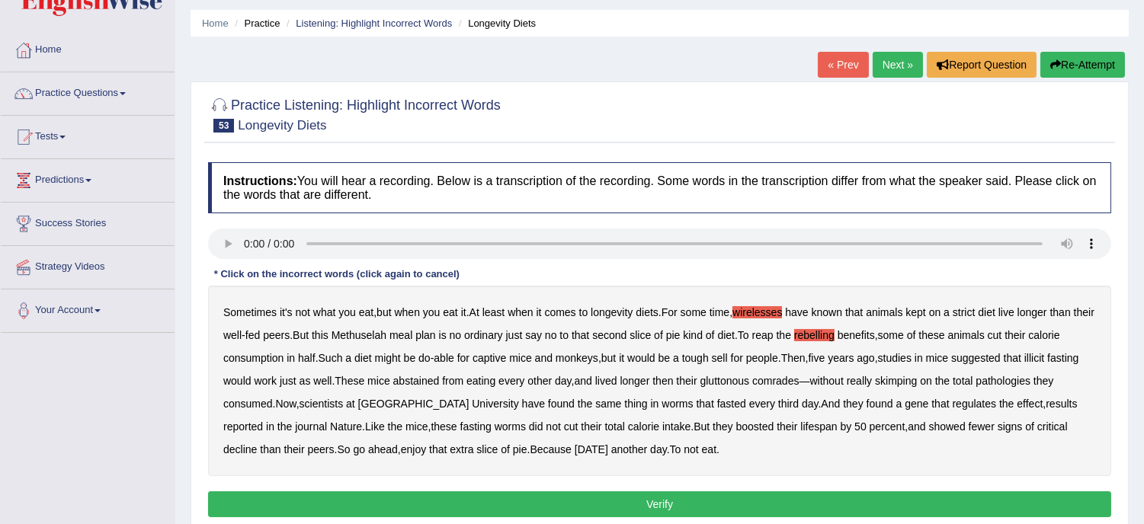
scroll to position [67, 0]
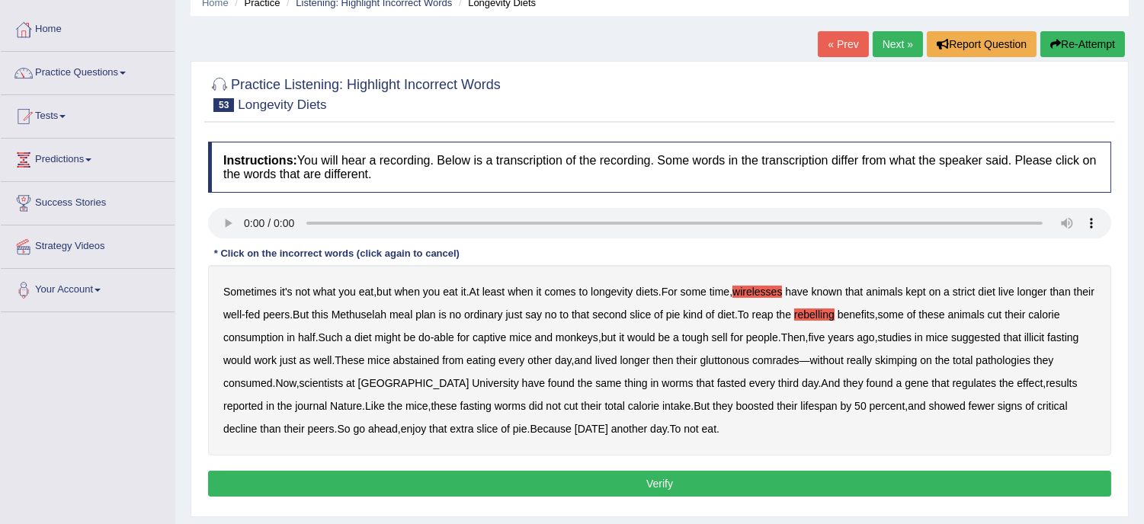
click at [610, 479] on button "Verify" at bounding box center [659, 484] width 903 height 26
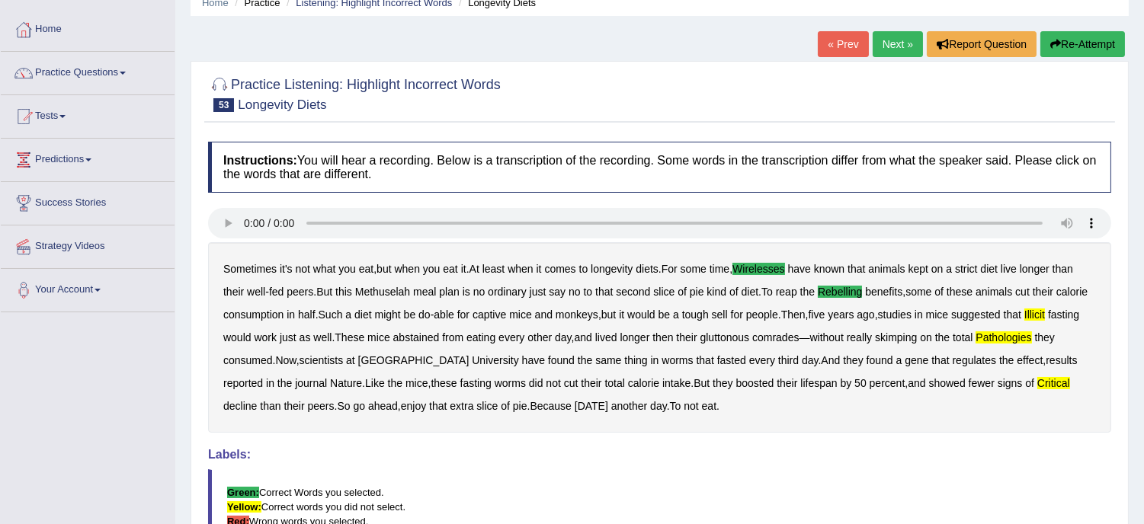
click at [659, 323] on div "Sometimes it's not what you eat , but when you eat it . At least when it comes …" at bounding box center [659, 337] width 903 height 191
drag, startPoint x: 786, startPoint y: 335, endPoint x: 684, endPoint y: 373, distance: 108.3
click at [684, 373] on div "Sometimes it's not what you eat , but when you eat it . At least when it comes …" at bounding box center [659, 337] width 903 height 191
click at [1071, 38] on button "Re-Attempt" at bounding box center [1082, 44] width 85 height 26
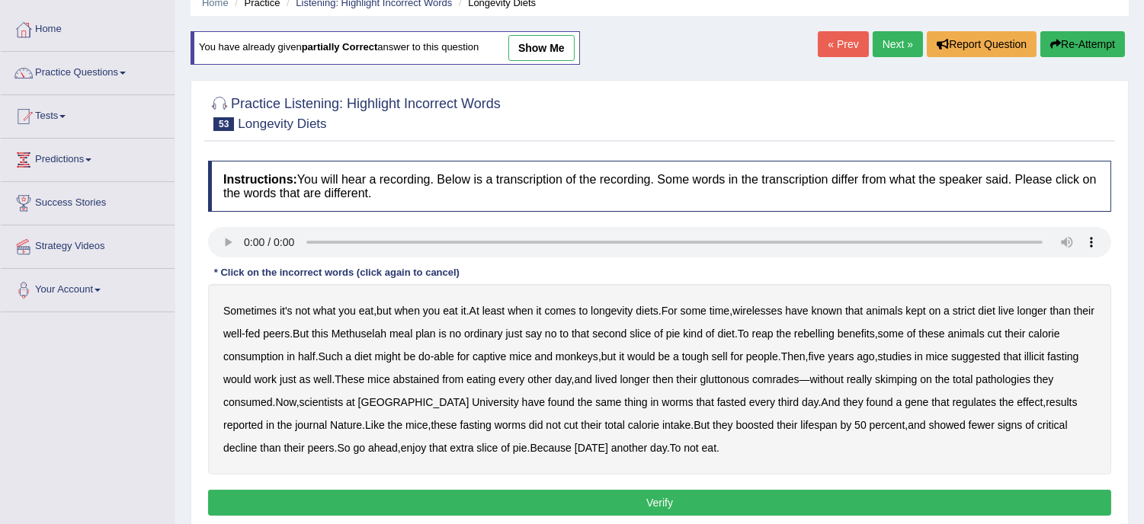
click at [770, 305] on b "wirelesses" at bounding box center [758, 311] width 50 height 12
click at [835, 334] on b "rebelling" at bounding box center [814, 334] width 40 height 12
click at [1044, 354] on b "illicit" at bounding box center [1034, 357] width 20 height 12
click at [1000, 380] on b "pathologies" at bounding box center [1003, 379] width 55 height 12
click at [1037, 421] on b "critical" at bounding box center [1052, 425] width 30 height 12
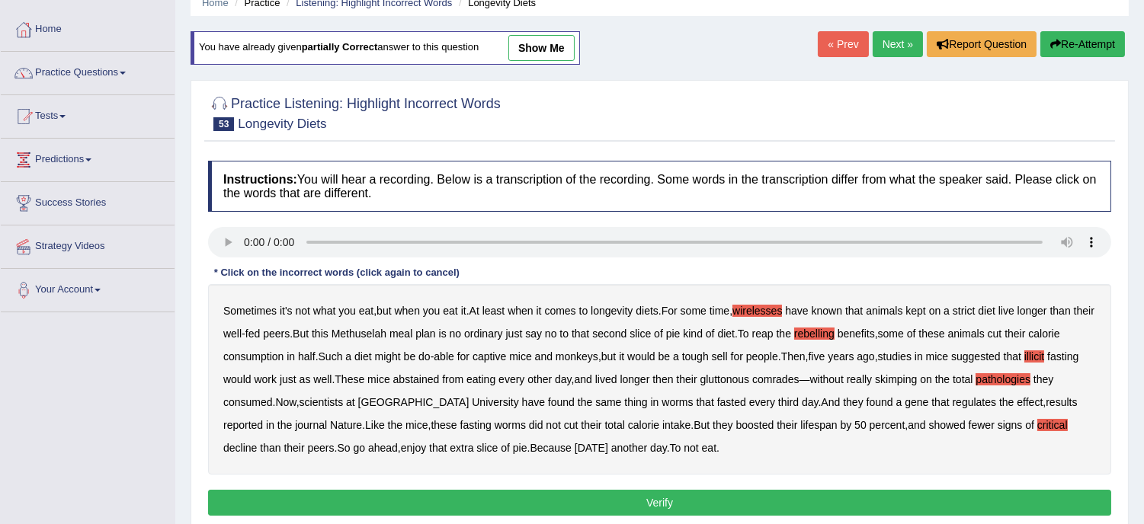
click at [669, 501] on button "Verify" at bounding box center [659, 503] width 903 height 26
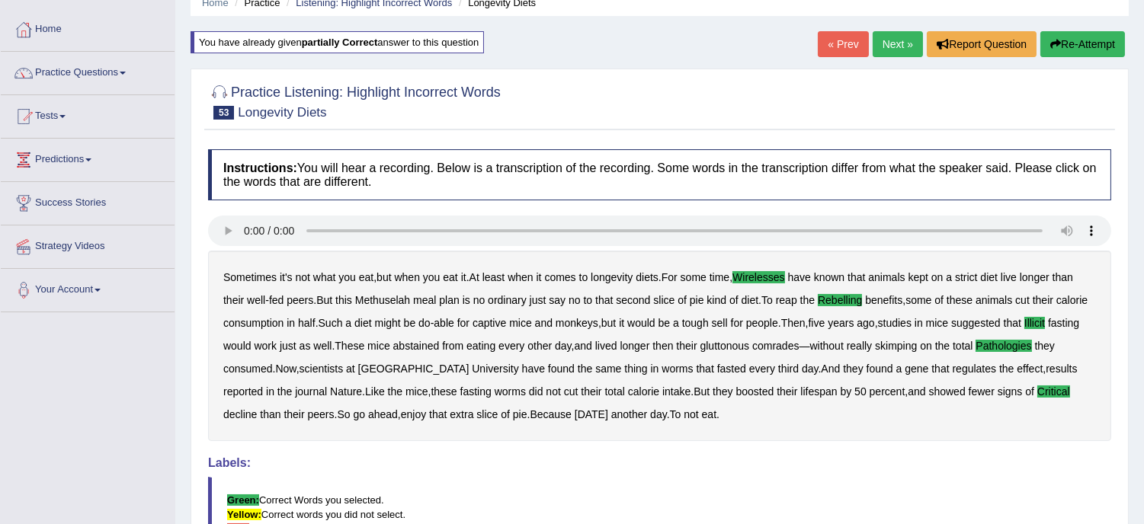
click at [890, 42] on link "Next »" at bounding box center [898, 44] width 50 height 26
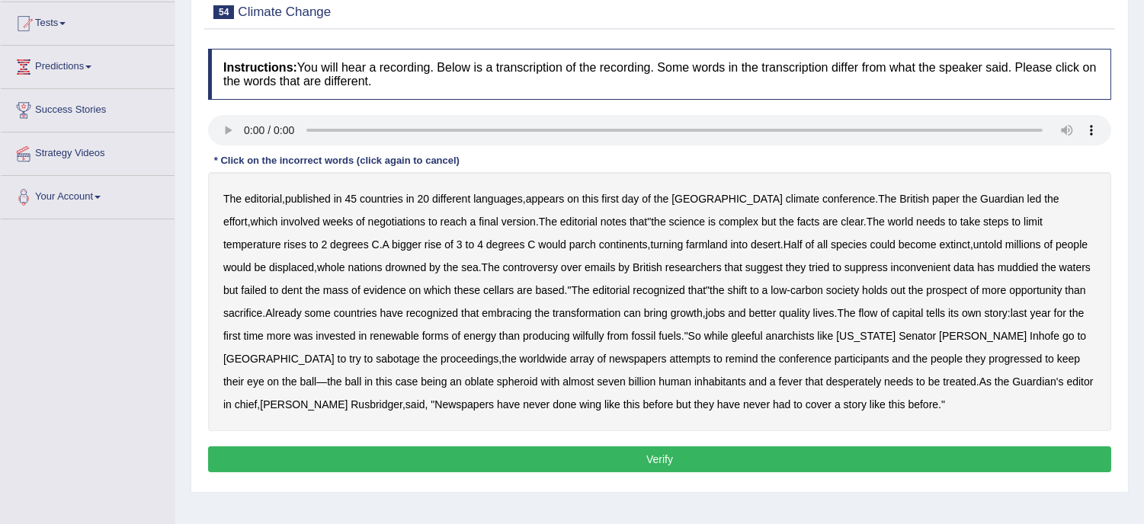
scroll to position [169, 0]
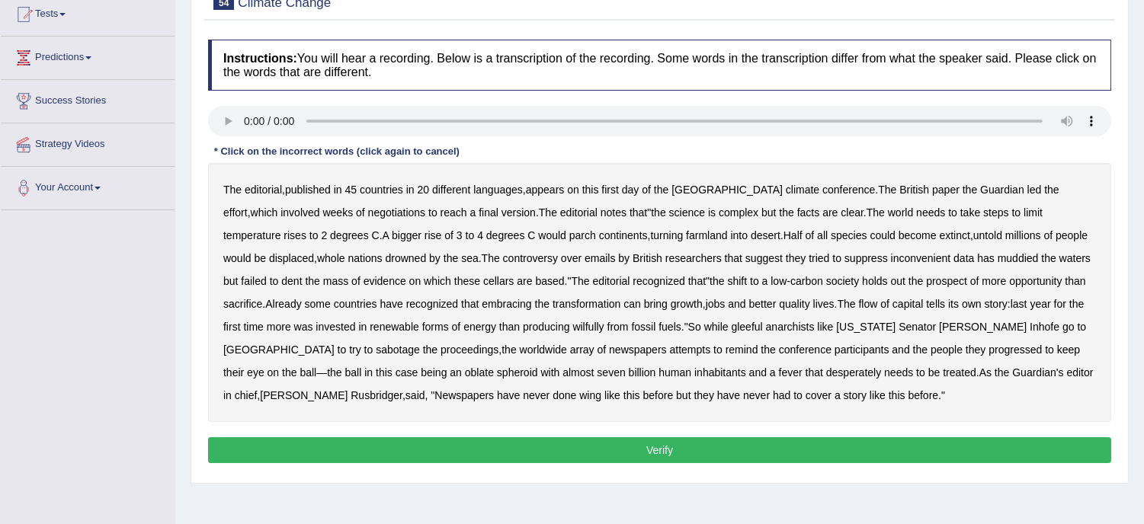
drag, startPoint x: 340, startPoint y: 202, endPoint x: 332, endPoint y: 201, distance: 7.7
click at [332, 201] on div "The editorial , published in 45 countries in 20 different languages , appears o…" at bounding box center [659, 292] width 903 height 259
click at [268, 189] on b "editorial" at bounding box center [263, 190] width 37 height 12
click at [483, 280] on b "cellars" at bounding box center [498, 281] width 30 height 12
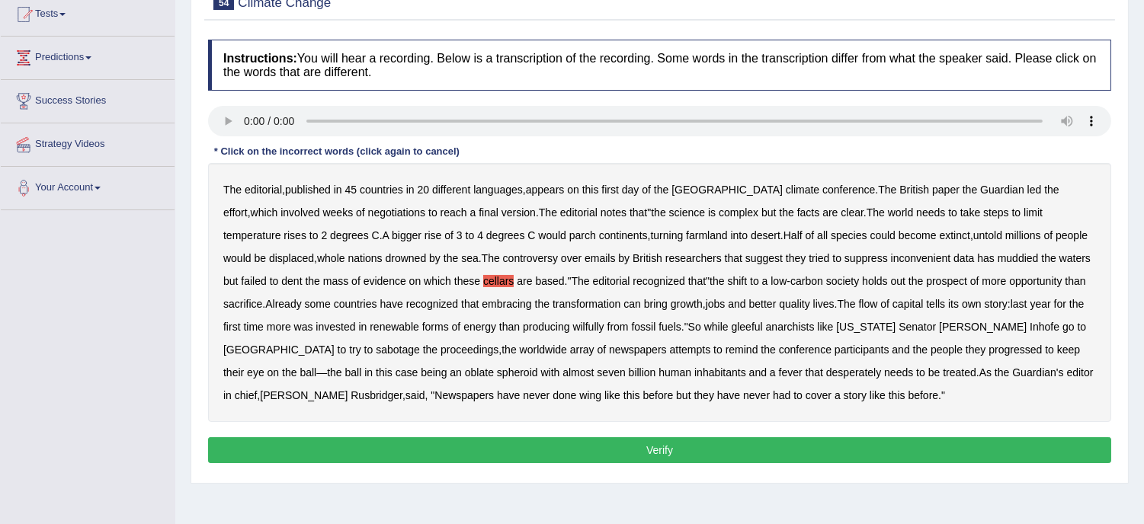
click at [598, 279] on b "editorial" at bounding box center [610, 281] width 37 height 12
click at [596, 321] on b "wilfully" at bounding box center [587, 327] width 31 height 12
click at [989, 353] on b "progressed" at bounding box center [1015, 350] width 53 height 12
click at [989, 351] on b "progressed" at bounding box center [1015, 350] width 53 height 12
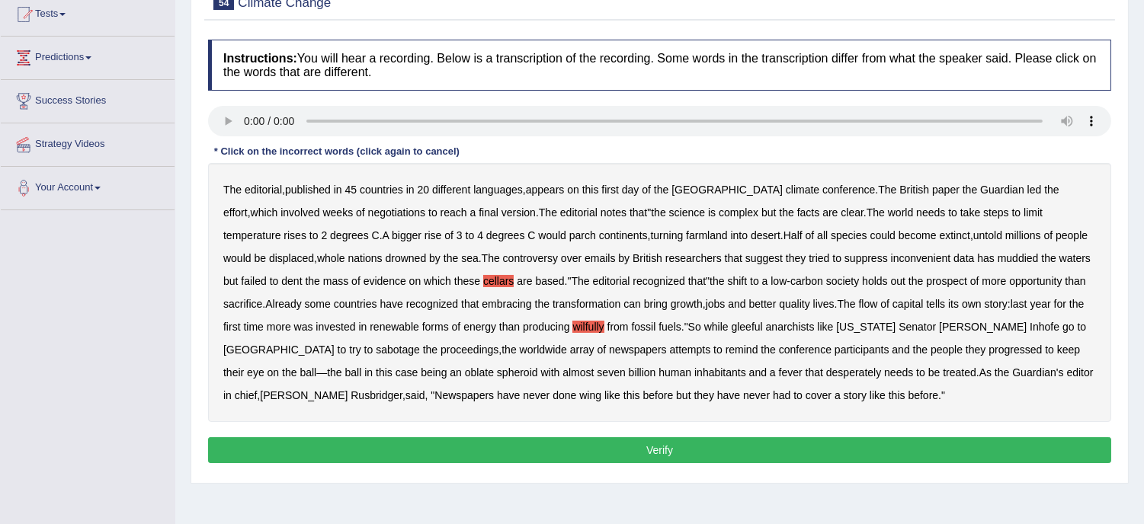
click at [1066, 368] on b "editor" at bounding box center [1079, 373] width 27 height 12
click at [913, 354] on div "The editorial , published in 45 countries in 20 different languages , appears o…" at bounding box center [659, 292] width 903 height 259
click at [989, 351] on b "progressed" at bounding box center [1015, 350] width 53 height 12
click at [1066, 376] on b "editor" at bounding box center [1079, 373] width 27 height 12
click at [579, 393] on b "wing" at bounding box center [590, 396] width 22 height 12
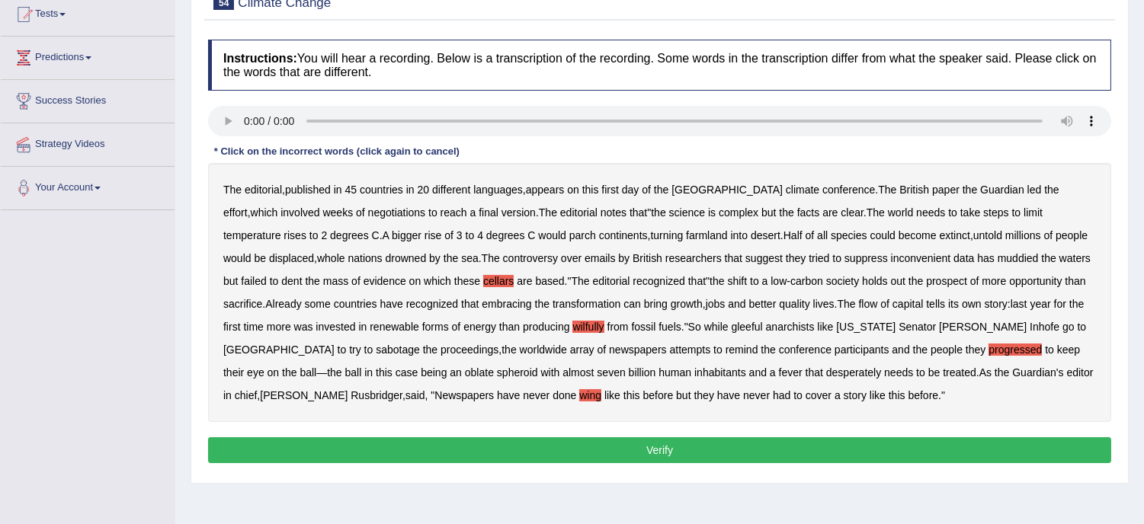
drag, startPoint x: 795, startPoint y: 260, endPoint x: 879, endPoint y: 245, distance: 85.2
click at [879, 245] on div "The editorial , published in 45 countries in 20 different languages , appears o…" at bounding box center [659, 292] width 903 height 259
click at [653, 450] on button "Verify" at bounding box center [659, 451] width 903 height 26
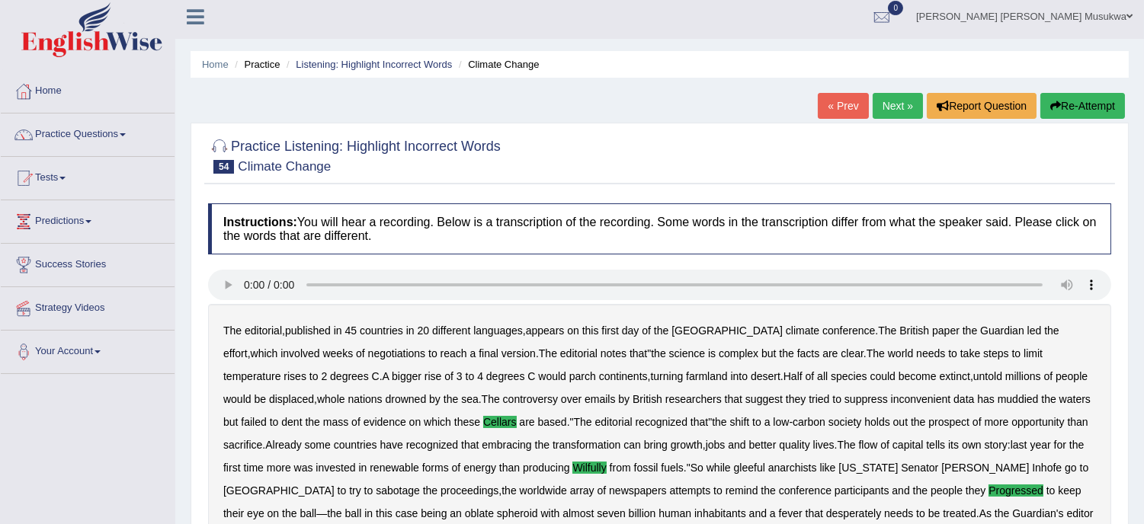
scroll to position [0, 0]
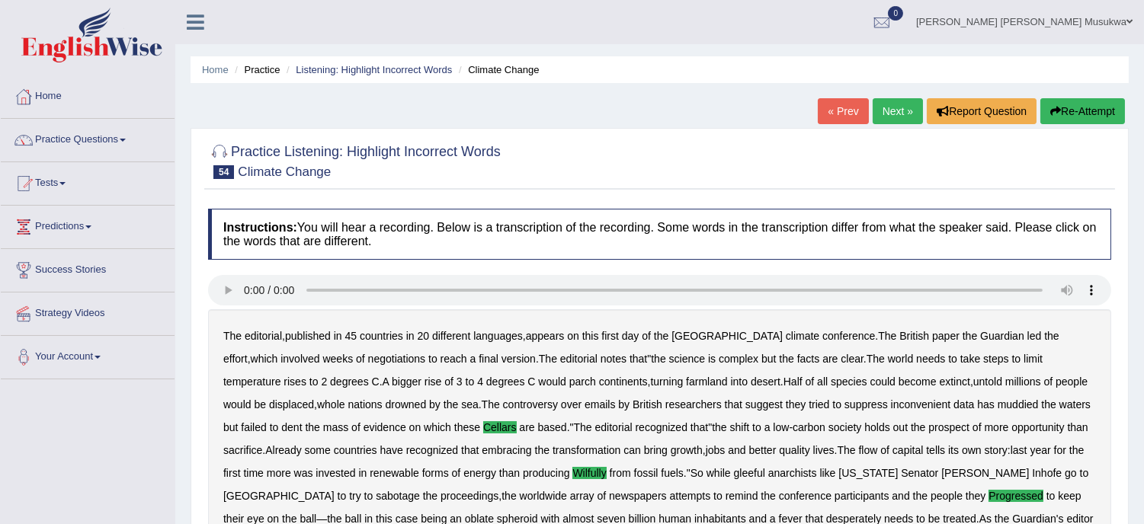
click at [880, 101] on link "Next »" at bounding box center [898, 111] width 50 height 26
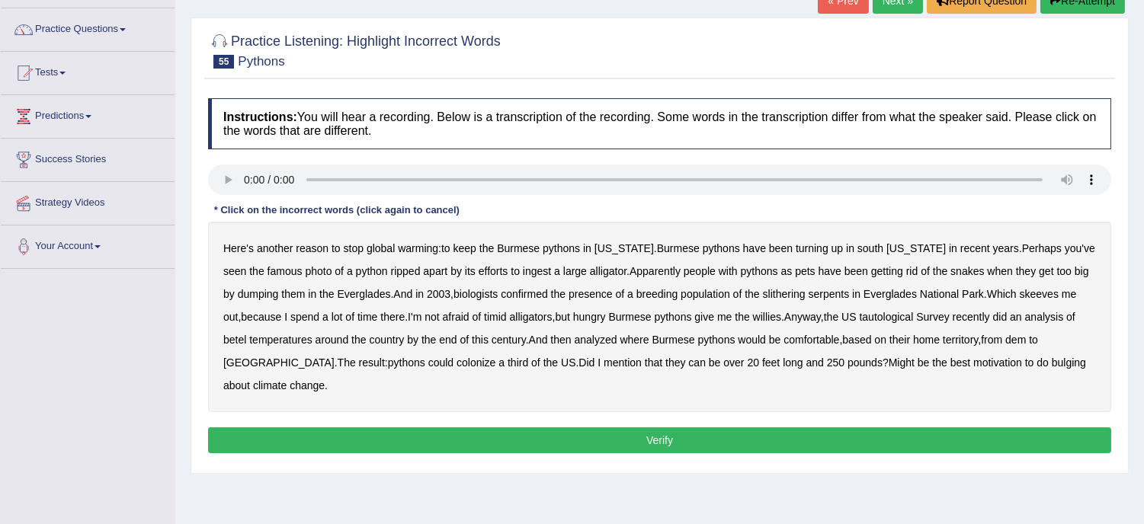
scroll to position [135, 0]
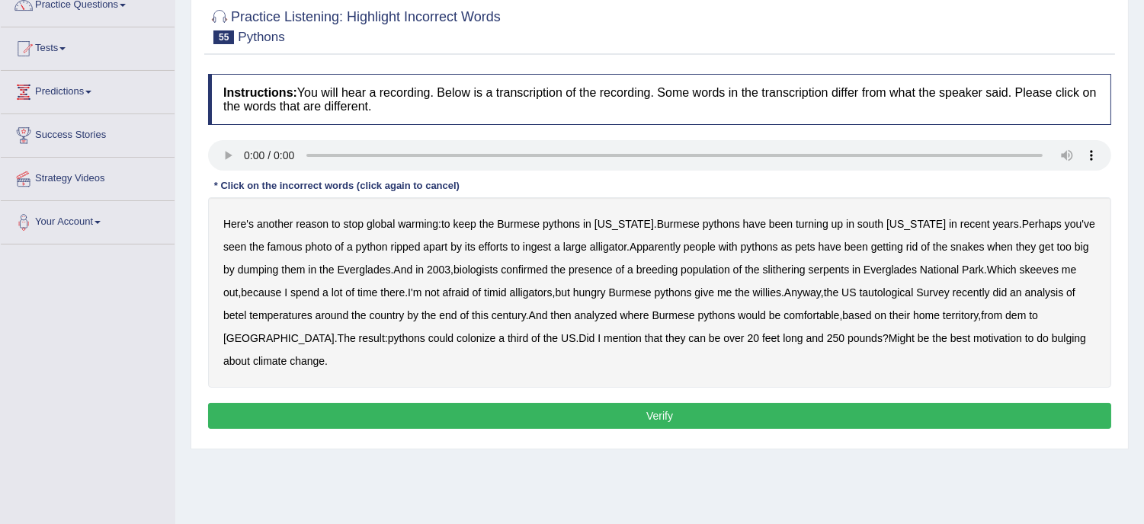
click at [1052, 340] on b "bulging" at bounding box center [1069, 338] width 34 height 12
click at [1052, 341] on b "bulging" at bounding box center [1069, 338] width 34 height 12
click at [294, 259] on div "Instructions: You will hear a recording. Below is a transcription of the record…" at bounding box center [659, 253] width 911 height 375
drag, startPoint x: 420, startPoint y: 273, endPoint x: 453, endPoint y: 295, distance: 39.5
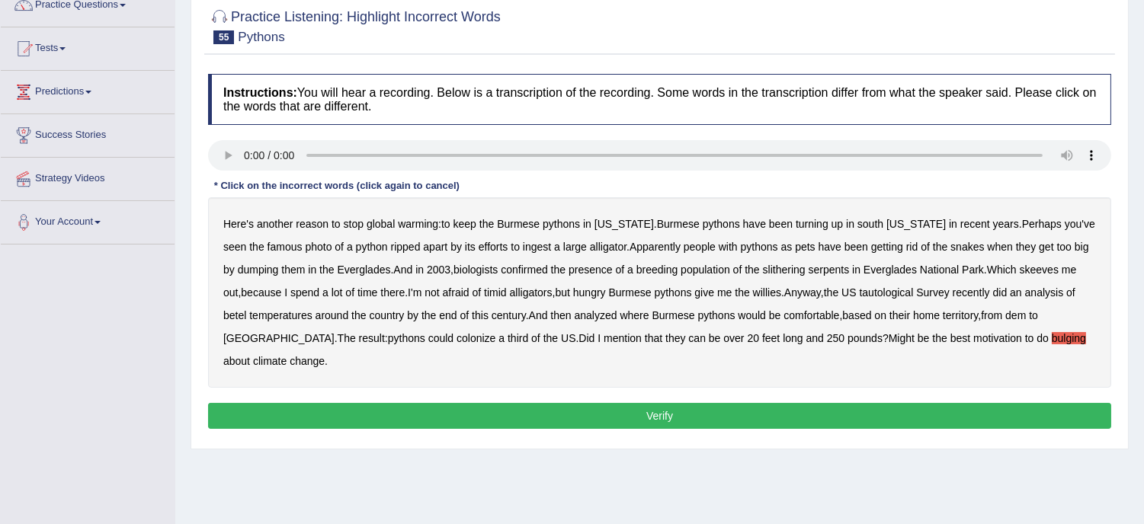
click at [453, 295] on div "Here's another reason to stop global warming : to keep the Burmese pythons in […" at bounding box center [659, 292] width 903 height 191
click at [246, 309] on b "betel" at bounding box center [234, 315] width 23 height 12
click at [643, 403] on button "Verify" at bounding box center [659, 416] width 903 height 26
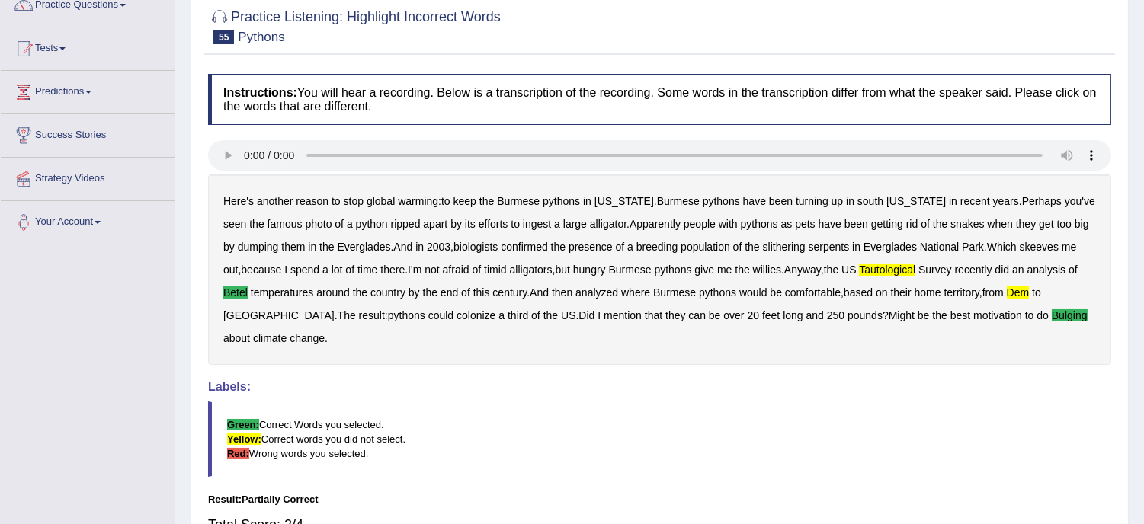
drag, startPoint x: 455, startPoint y: 291, endPoint x: 383, endPoint y: 279, distance: 73.4
click at [383, 279] on div "Here's another reason to stop global warming : to keep the Burmese pythons in […" at bounding box center [659, 270] width 903 height 191
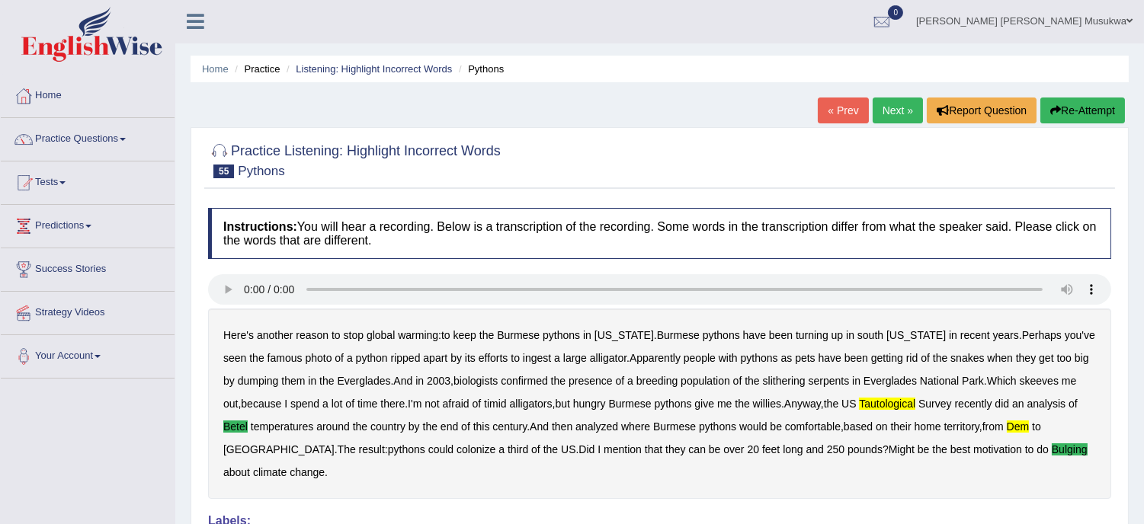
scroll to position [0, 0]
click at [1079, 109] on button "Re-Attempt" at bounding box center [1082, 111] width 85 height 26
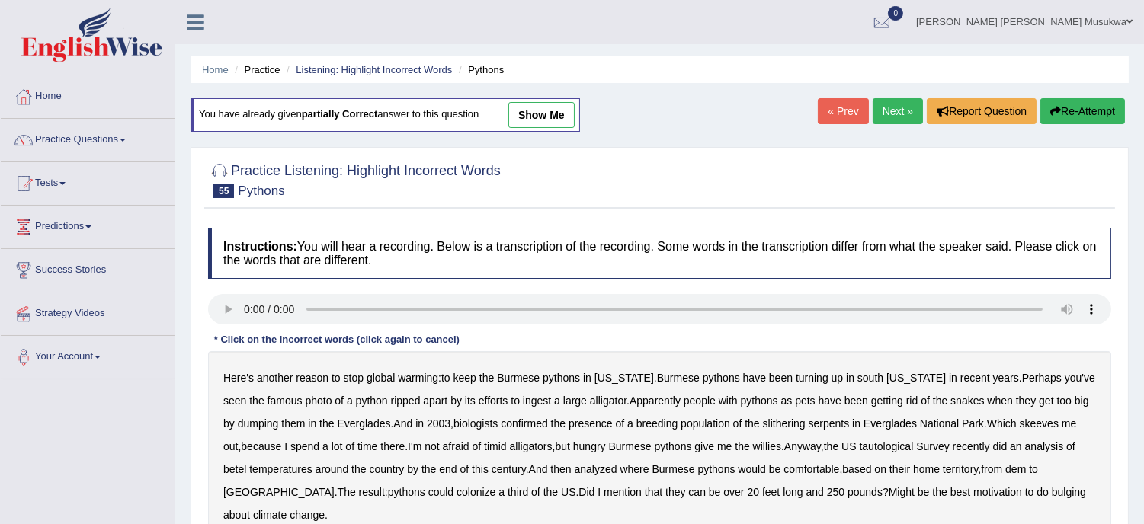
click at [745, 424] on b "the" at bounding box center [752, 424] width 14 height 12
click at [747, 420] on b "the" at bounding box center [752, 424] width 14 height 12
click at [443, 443] on b "afraid" at bounding box center [456, 447] width 27 height 12
click at [443, 444] on b "afraid" at bounding box center [456, 447] width 27 height 12
drag, startPoint x: 841, startPoint y: 466, endPoint x: 802, endPoint y: 413, distance: 66.0
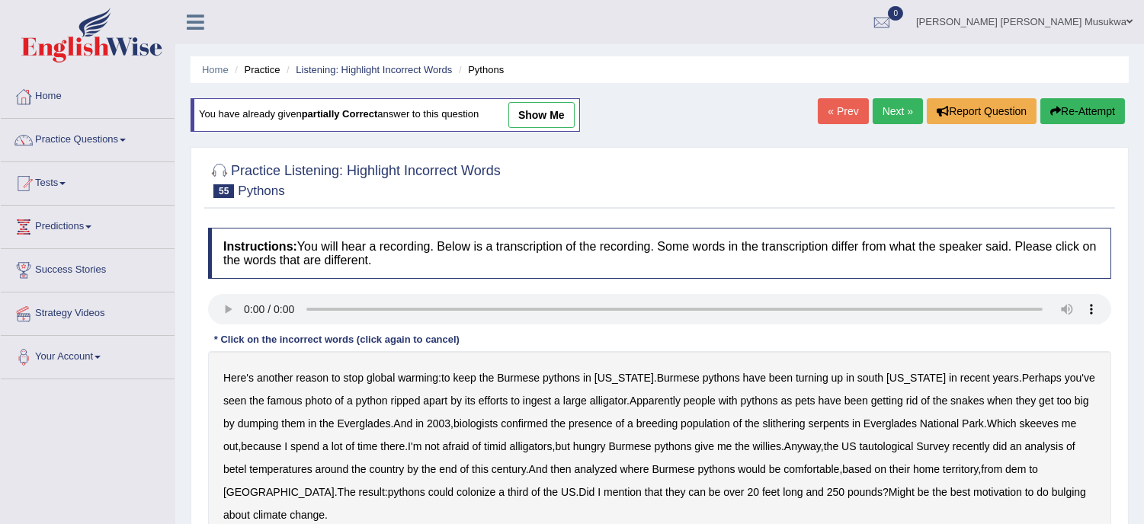
click at [802, 413] on div "Here's another reason to stop global warming : to keep the Burmese pythons in […" at bounding box center [659, 446] width 903 height 191
click at [867, 445] on b "tautological" at bounding box center [887, 447] width 54 height 12
click at [1005, 466] on b "dem" at bounding box center [1015, 469] width 21 height 12
click at [1052, 492] on b "bulging" at bounding box center [1069, 492] width 34 height 12
click at [246, 463] on b "betel" at bounding box center [234, 469] width 23 height 12
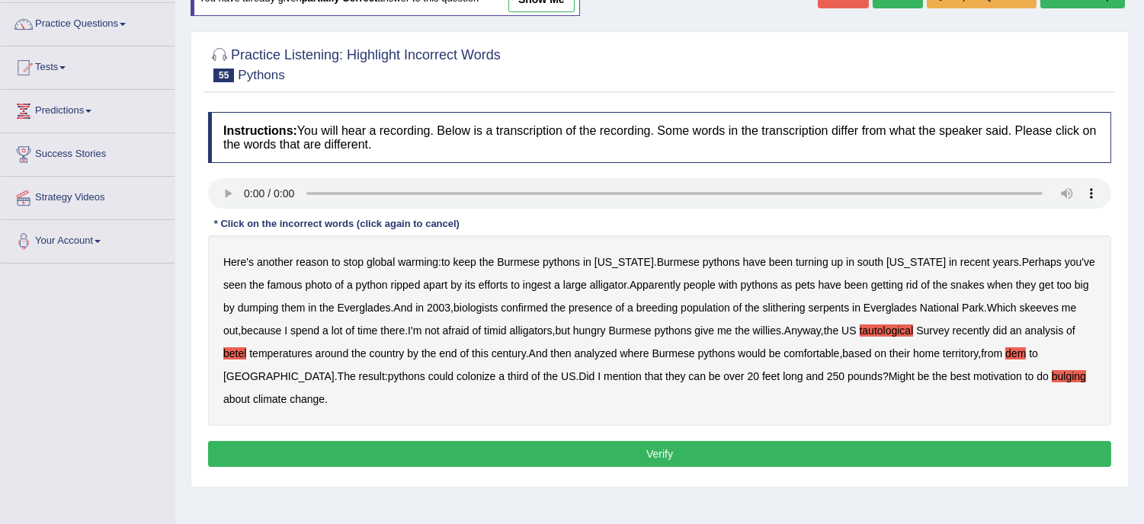
scroll to position [135, 0]
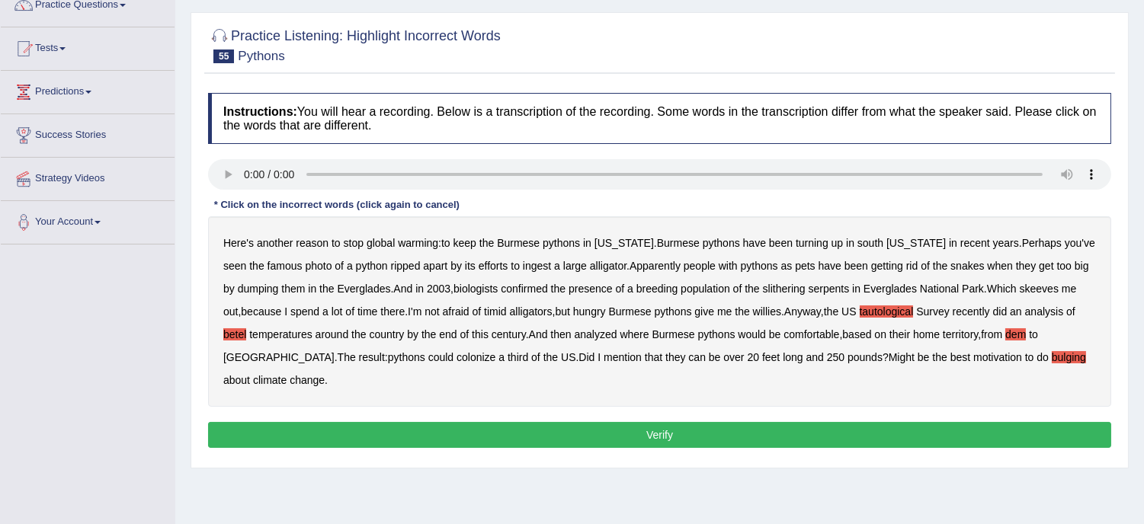
click at [679, 422] on button "Verify" at bounding box center [659, 435] width 903 height 26
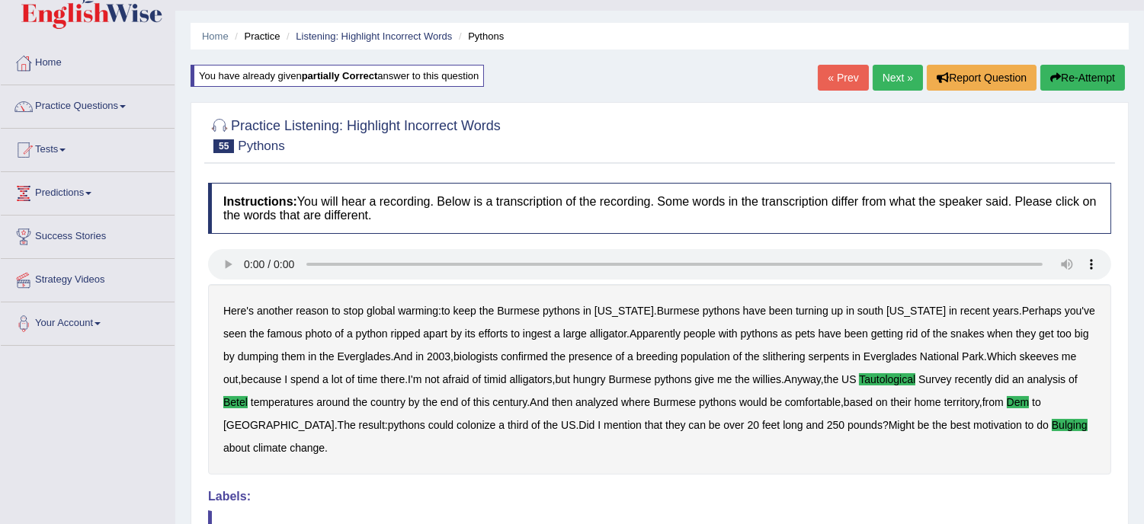
scroll to position [0, 0]
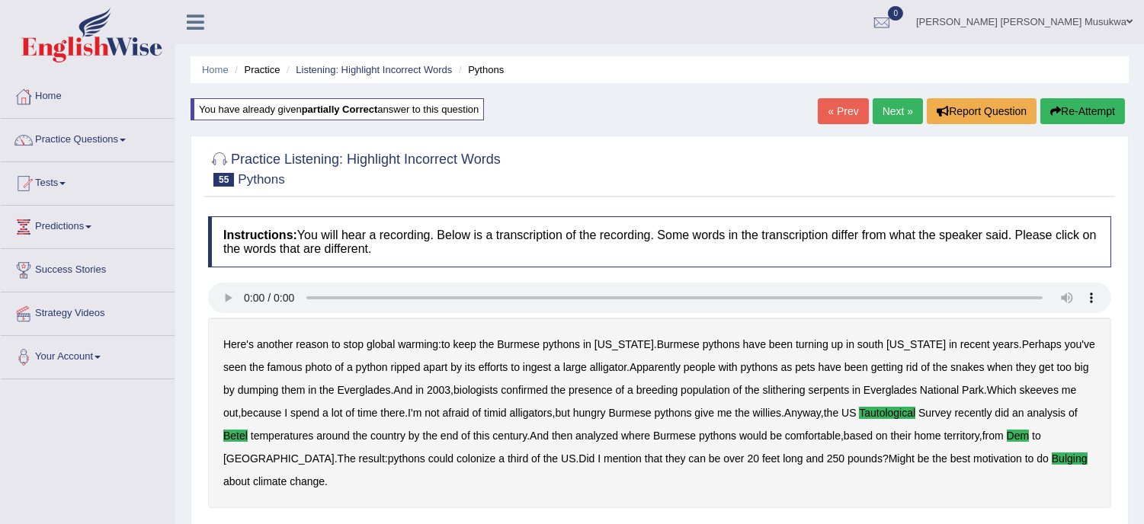
click at [877, 111] on link "Next »" at bounding box center [898, 111] width 50 height 26
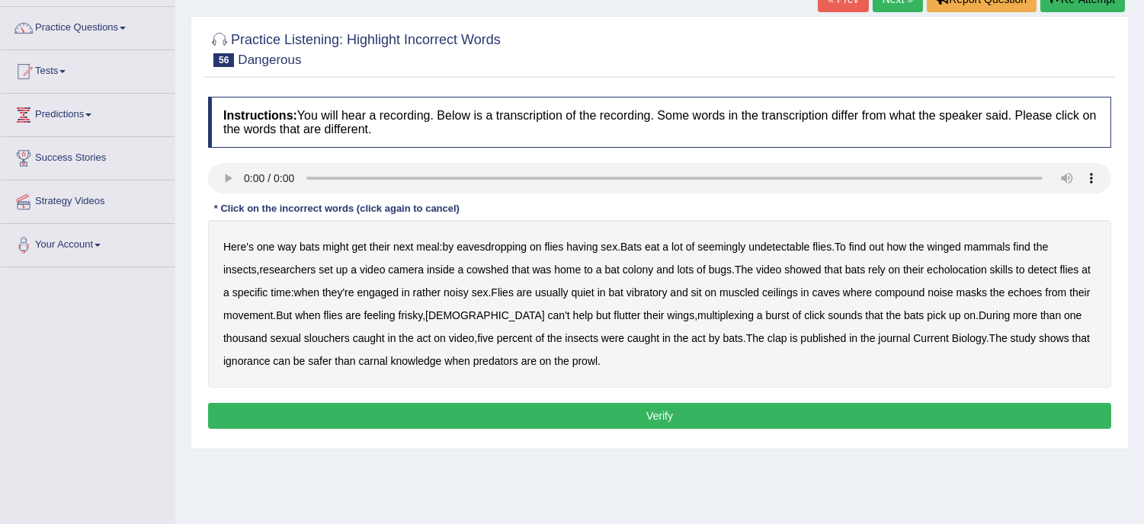
scroll to position [158, 0]
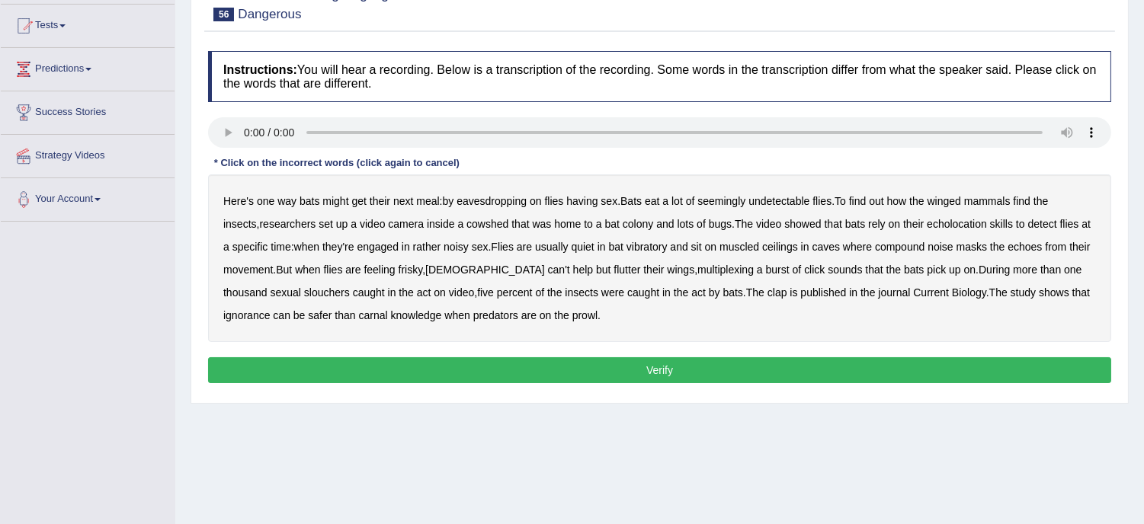
click at [662, 245] on b "vibratory" at bounding box center [647, 247] width 41 height 12
click at [624, 245] on b "bat" at bounding box center [616, 247] width 14 height 12
drag, startPoint x: 524, startPoint y: 204, endPoint x: 482, endPoint y: 200, distance: 42.9
click at [482, 200] on b "eavesdropping" at bounding box center [492, 201] width 70 height 12
click at [697, 272] on b "multiplexing" at bounding box center [725, 270] width 56 height 12
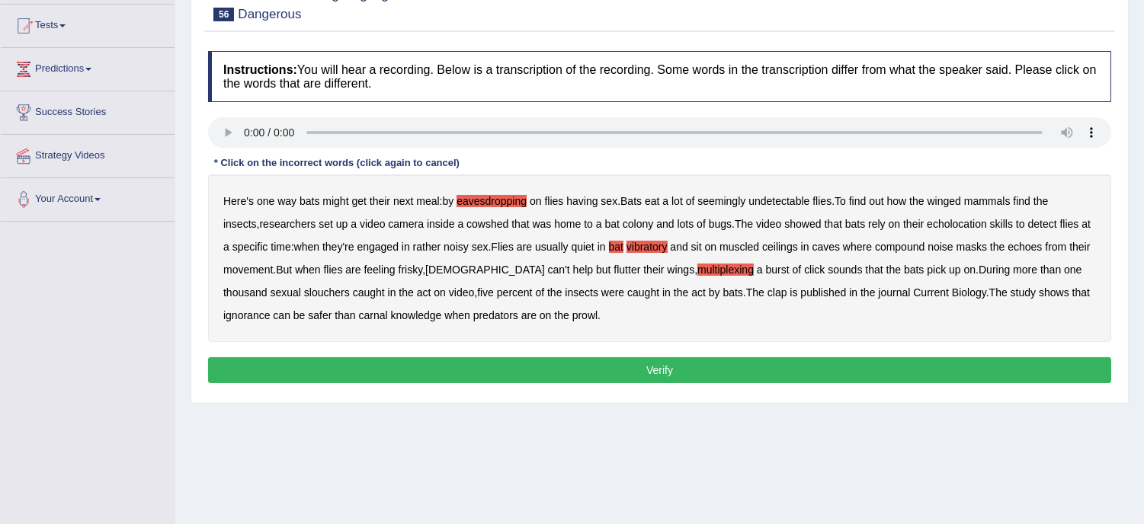
click at [768, 290] on b "clap" at bounding box center [778, 293] width 20 height 12
click at [669, 370] on button "Verify" at bounding box center [659, 370] width 903 height 26
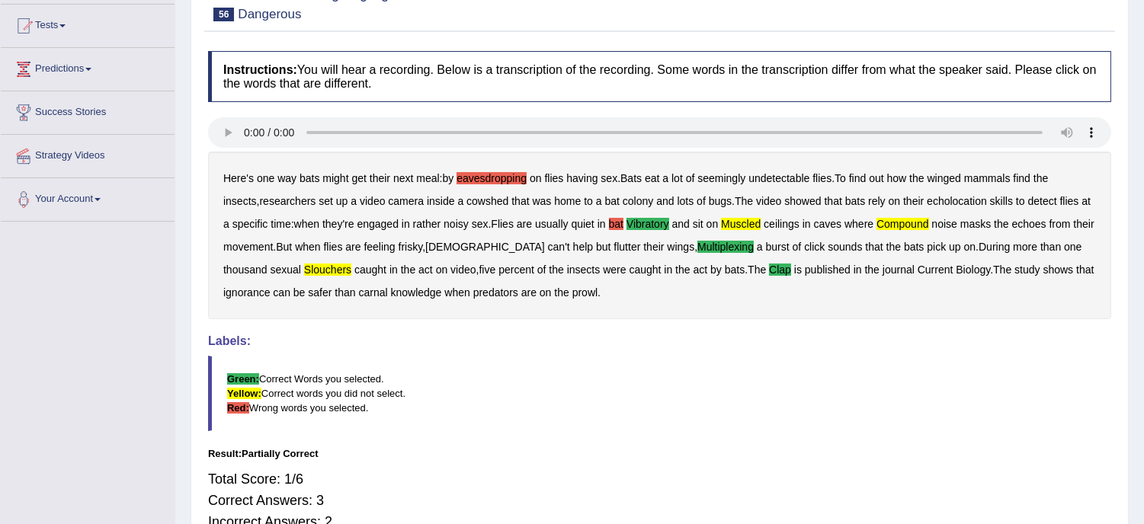
click at [499, 168] on div "Here's one way bats might get their next meal : by eavesdropping on flies havin…" at bounding box center [659, 236] width 903 height 168
click at [492, 176] on b "eavesdropping" at bounding box center [492, 178] width 70 height 12
click at [624, 220] on b "bat" at bounding box center [616, 224] width 14 height 12
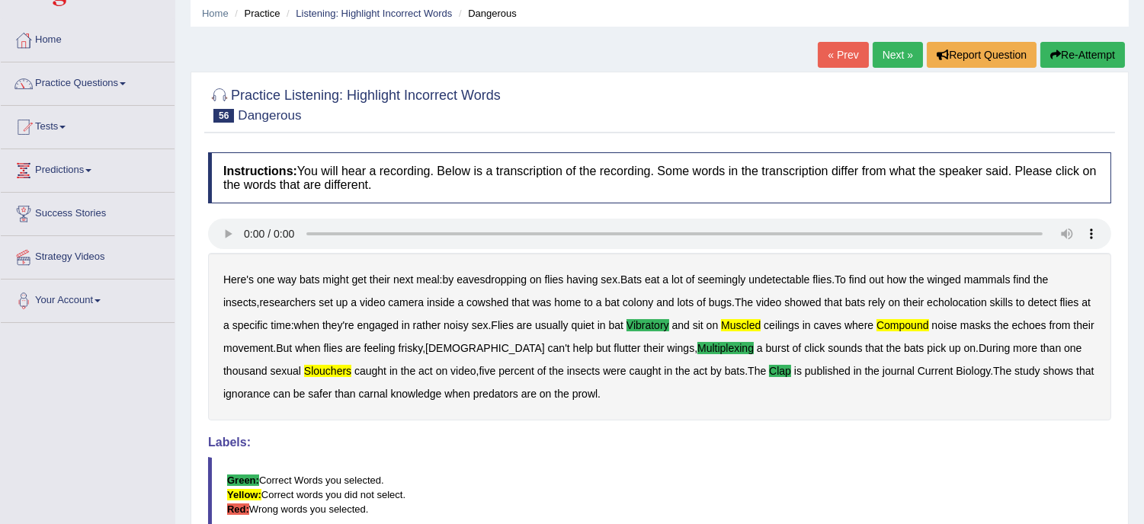
scroll to position [23, 0]
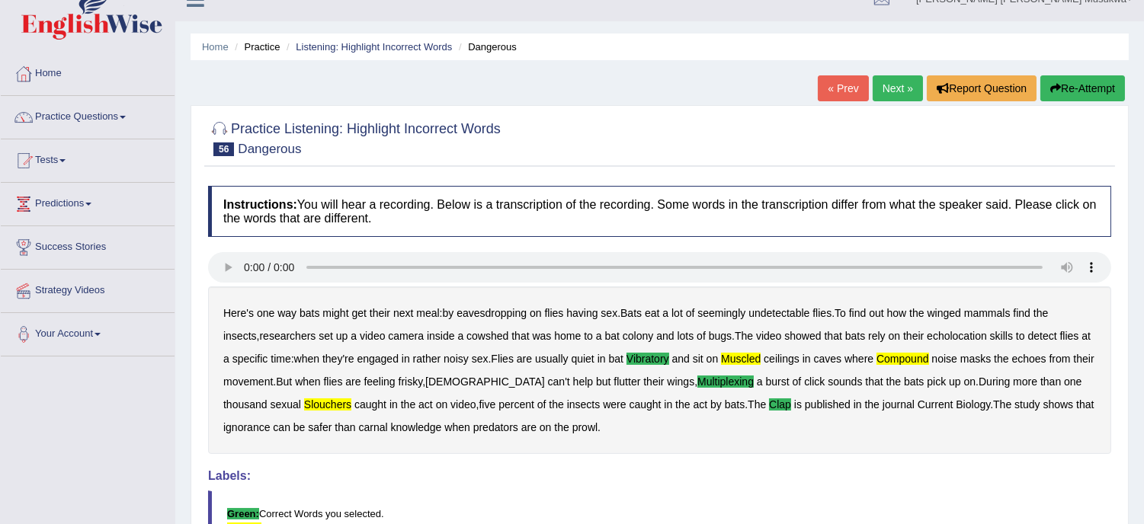
click at [1077, 84] on button "Re-Attempt" at bounding box center [1082, 88] width 85 height 26
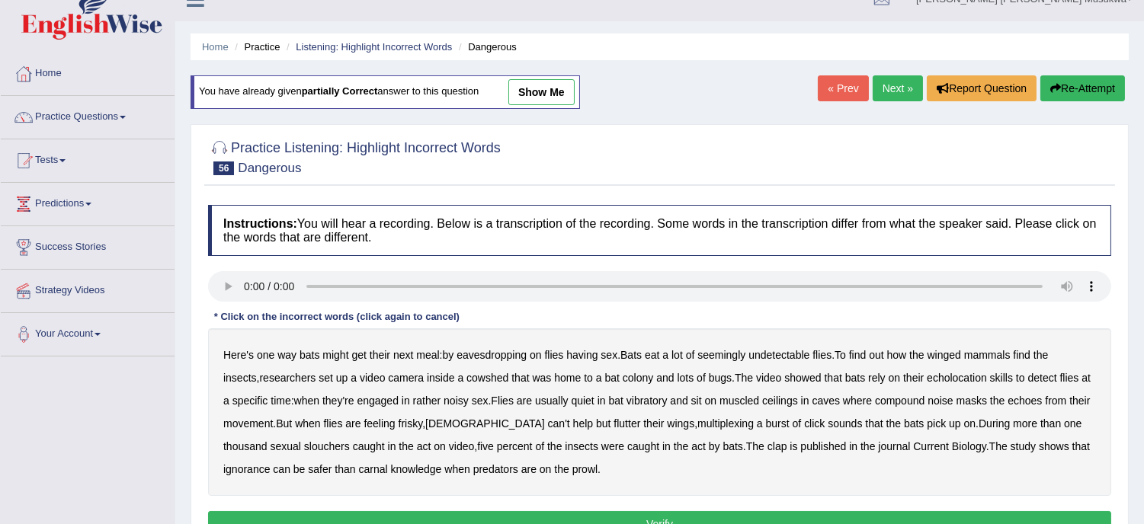
click at [288, 367] on div "Instructions: You will hear a recording. Below is a transcription of the record…" at bounding box center [659, 373] width 911 height 352
click at [796, 406] on b "ceilings" at bounding box center [780, 401] width 36 height 12
click at [798, 406] on b "ceilings" at bounding box center [780, 401] width 36 height 12
click at [664, 406] on b "vibratory" at bounding box center [647, 401] width 41 height 12
drag, startPoint x: 667, startPoint y: 406, endPoint x: 755, endPoint y: 422, distance: 90.0
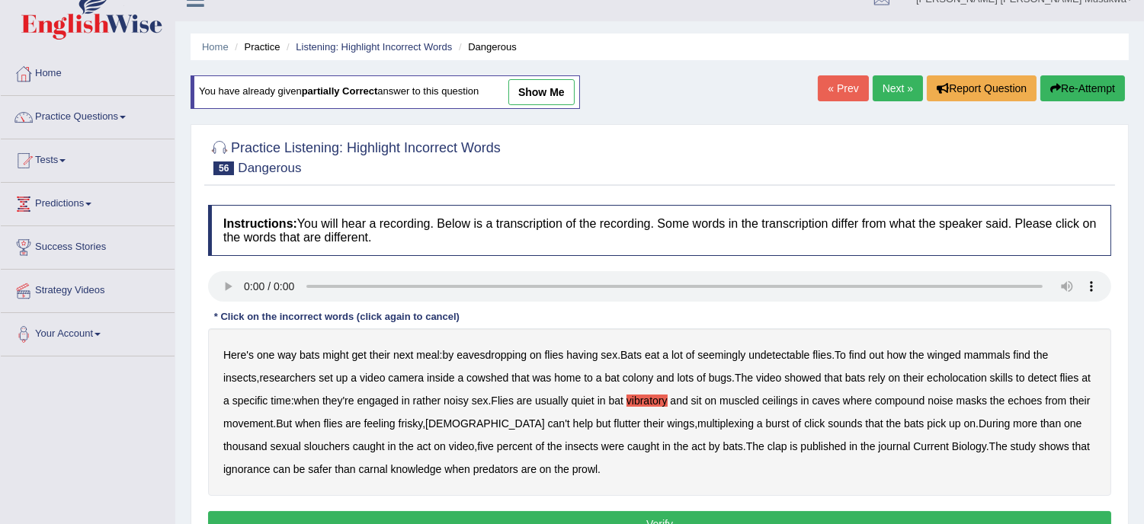
click at [755, 422] on div "Here's one way bats might get their next meal : by eavesdropping on flies havin…" at bounding box center [659, 413] width 903 height 168
click at [627, 441] on b "caught" at bounding box center [643, 447] width 32 height 12
click at [627, 448] on b "caught" at bounding box center [643, 447] width 32 height 12
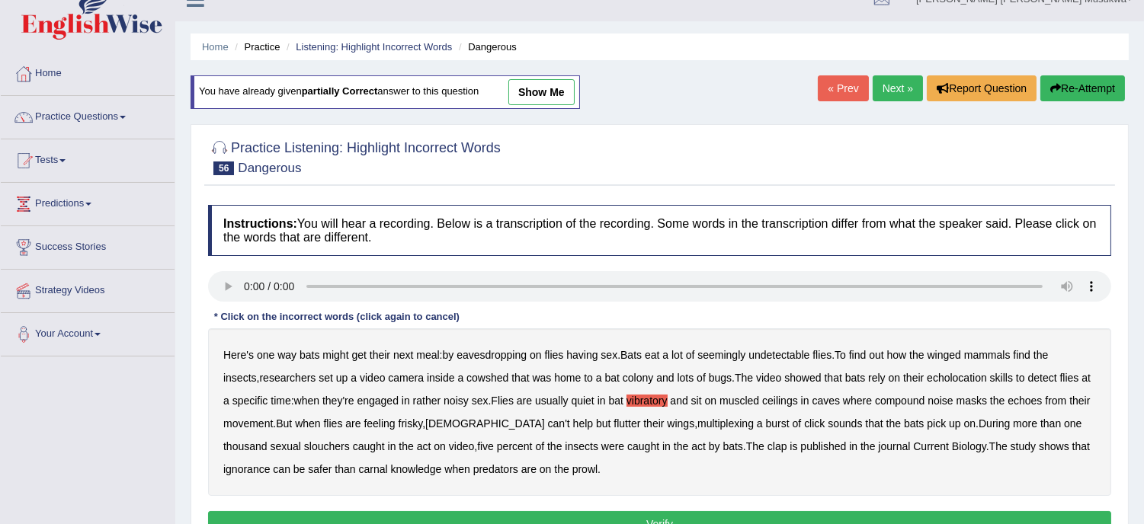
drag, startPoint x: 602, startPoint y: 448, endPoint x: 684, endPoint y: 423, distance: 86.1
click at [684, 423] on div "Here's one way bats might get their next meal : by eavesdropping on flies havin…" at bounding box center [659, 413] width 903 height 168
click at [697, 423] on b "multiplexing" at bounding box center [725, 424] width 56 height 12
click at [304, 441] on b "slouchers" at bounding box center [327, 447] width 46 height 12
click at [768, 444] on b "clap" at bounding box center [778, 447] width 20 height 12
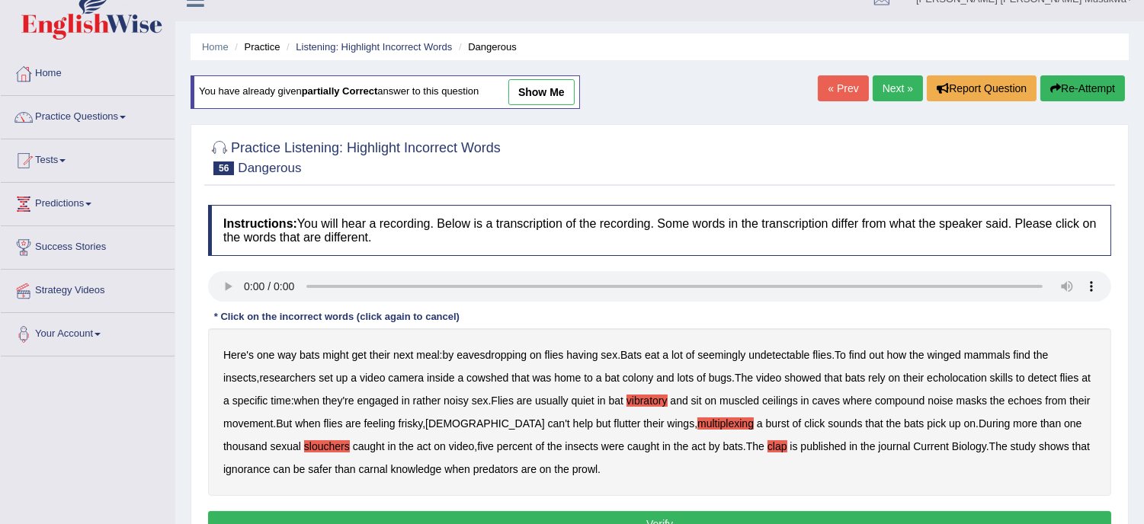
click at [759, 401] on b "muscled" at bounding box center [740, 401] width 40 height 12
drag, startPoint x: 414, startPoint y: 442, endPoint x: 475, endPoint y: 422, distance: 64.4
click at [475, 422] on div "Here's one way bats might get their next meal : by eavesdropping on flies havin…" at bounding box center [659, 413] width 903 height 168
click at [925, 399] on b "compound" at bounding box center [900, 401] width 50 height 12
click at [673, 517] on button "Verify" at bounding box center [659, 524] width 903 height 26
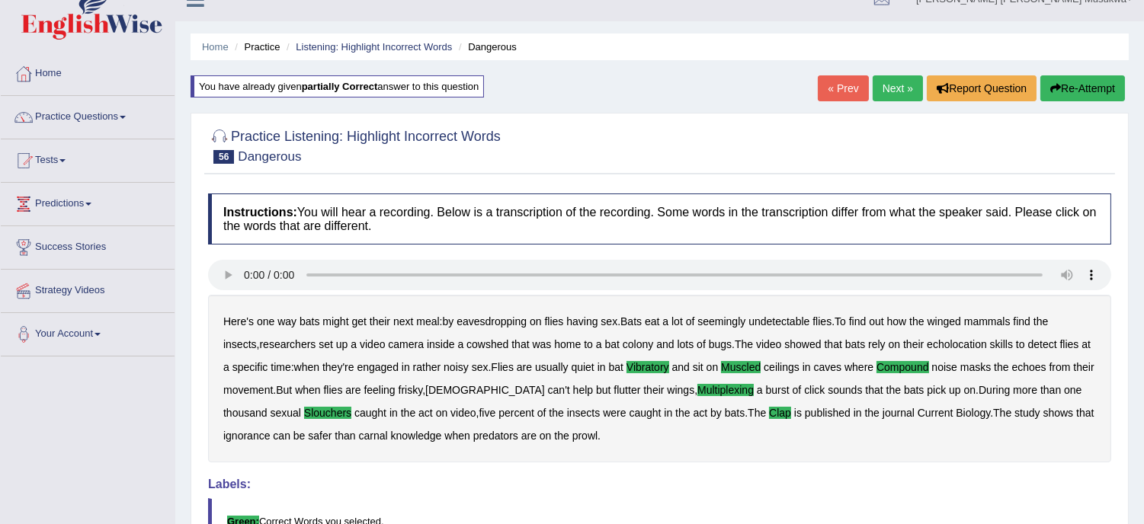
drag, startPoint x: 809, startPoint y: 172, endPoint x: 888, endPoint y: 96, distance: 109.4
click at [888, 96] on div "Home Practice Listening: Highlight Incorrect Words Dangerous You have already g…" at bounding box center [659, 358] width 969 height 762
click at [896, 85] on link "Next »" at bounding box center [898, 88] width 50 height 26
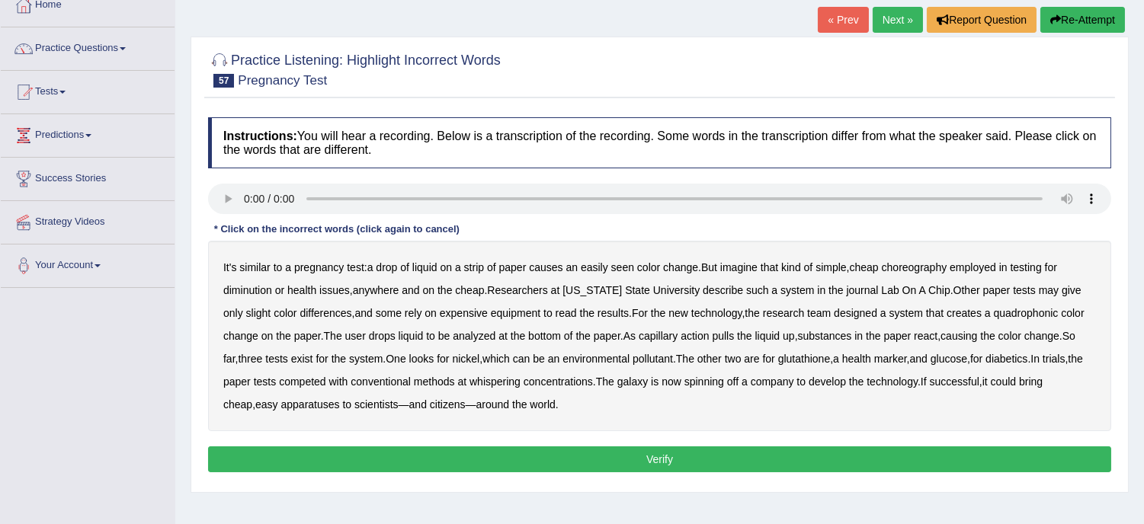
scroll to position [135, 0]
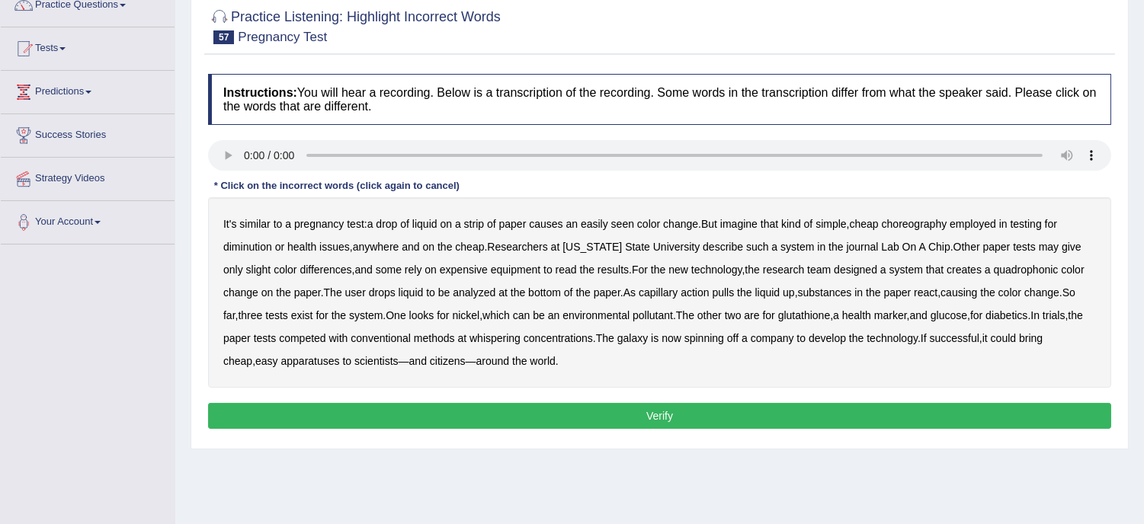
click at [943, 218] on b "choreography" at bounding box center [915, 224] width 66 height 12
click at [237, 244] on b "diminution" at bounding box center [247, 247] width 49 height 12
click at [946, 306] on div "It's similar to a pregnancy test : a drop of liquid on a strip of paper causes …" at bounding box center [659, 292] width 903 height 191
click at [521, 336] on b "whispering" at bounding box center [495, 338] width 51 height 12
click at [648, 337] on b "galaxy" at bounding box center [632, 338] width 30 height 12
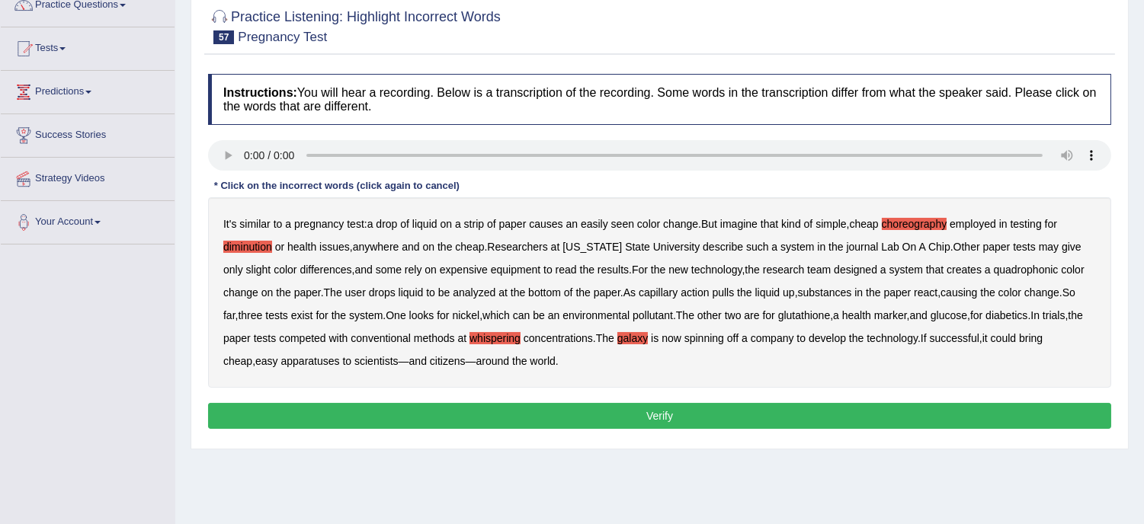
click at [653, 416] on button "Verify" at bounding box center [659, 416] width 903 height 26
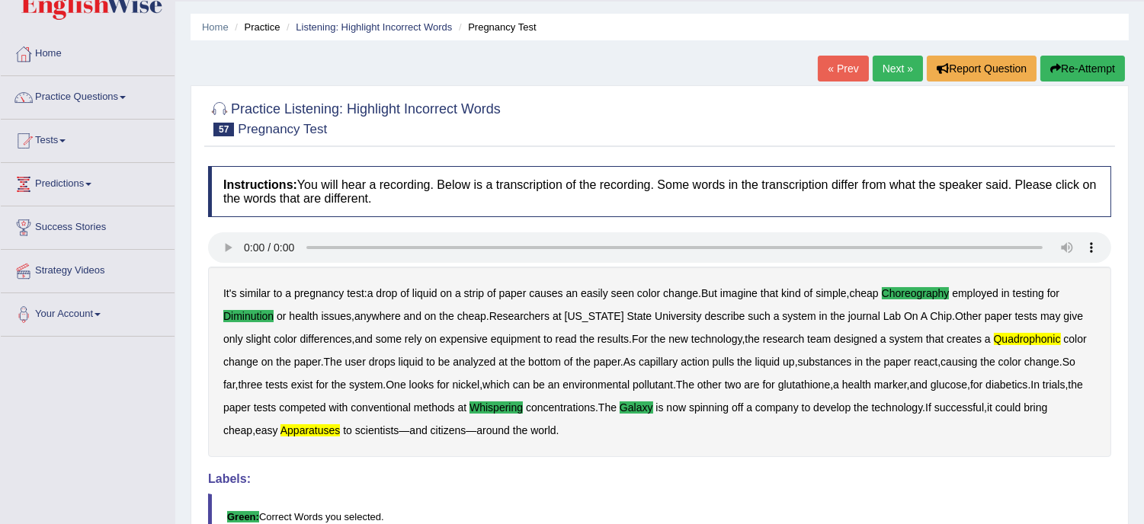
scroll to position [34, 0]
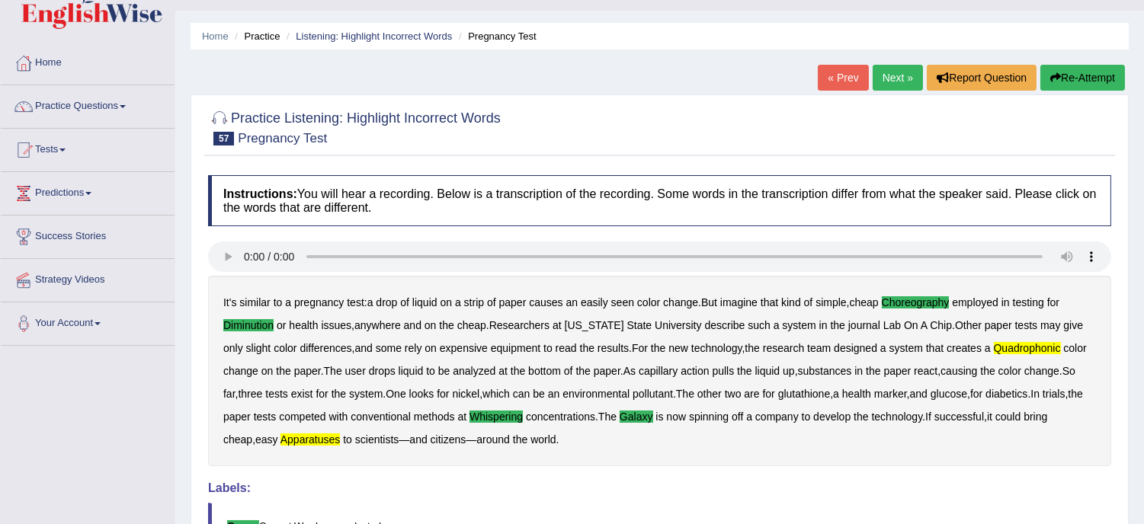
click at [1094, 66] on button "Re-Attempt" at bounding box center [1082, 78] width 85 height 26
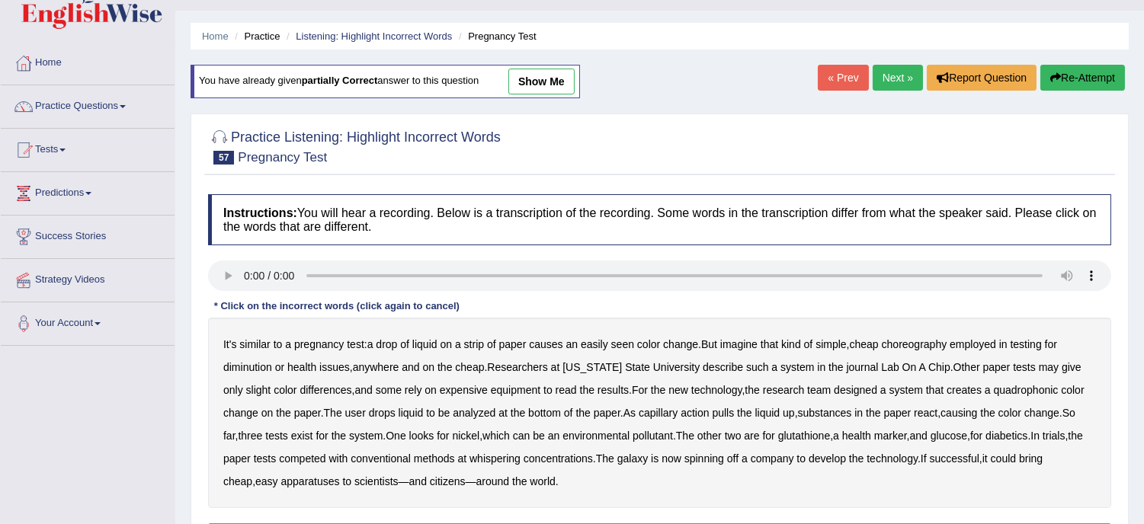
click at [924, 344] on b "choreography" at bounding box center [915, 344] width 66 height 12
click at [257, 370] on b "diminution" at bounding box center [247, 367] width 49 height 12
click at [787, 364] on b "system" at bounding box center [798, 367] width 34 height 12
click at [788, 364] on b "system" at bounding box center [798, 367] width 34 height 12
drag, startPoint x: 781, startPoint y: 393, endPoint x: 821, endPoint y: 393, distance: 39.6
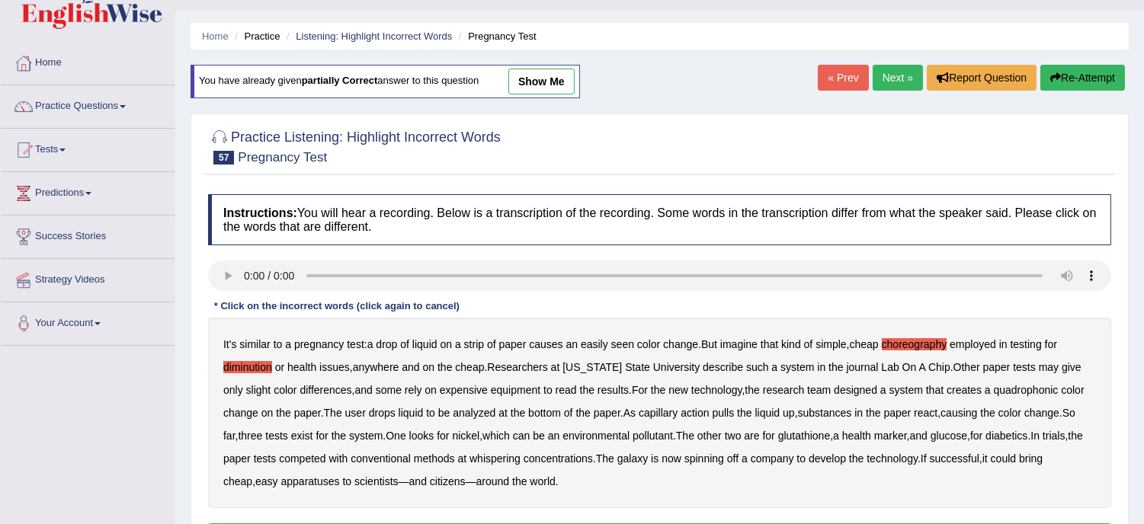
click at [821, 393] on div "It's similar to a pregnancy test : a drop of liquid on a strip of paper causes …" at bounding box center [659, 413] width 903 height 191
drag, startPoint x: 826, startPoint y: 393, endPoint x: 886, endPoint y: 398, distance: 61.2
click at [886, 398] on div "It's similar to a pregnancy test : a drop of liquid on a strip of paper causes …" at bounding box center [659, 413] width 903 height 191
click at [1025, 384] on b "quadrophonic" at bounding box center [1026, 390] width 65 height 12
click at [598, 393] on div "It's similar to a pregnancy test : a drop of liquid on a strip of paper causes …" at bounding box center [659, 413] width 903 height 191
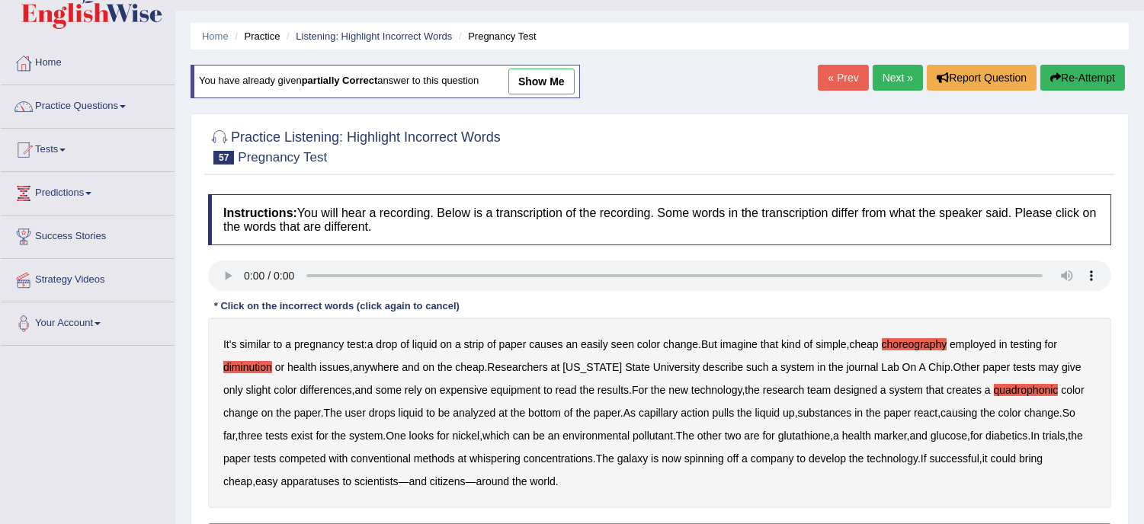
drag, startPoint x: 1068, startPoint y: 409, endPoint x: 787, endPoint y: 415, distance: 281.3
click at [787, 415] on div "It's similar to a pregnancy test : a drop of liquid on a strip of paper causes …" at bounding box center [659, 413] width 903 height 191
click at [497, 460] on b "whispering" at bounding box center [495, 459] width 51 height 12
click at [648, 456] on b "galaxy" at bounding box center [632, 459] width 30 height 12
click at [315, 483] on b "apparatuses" at bounding box center [310, 482] width 59 height 12
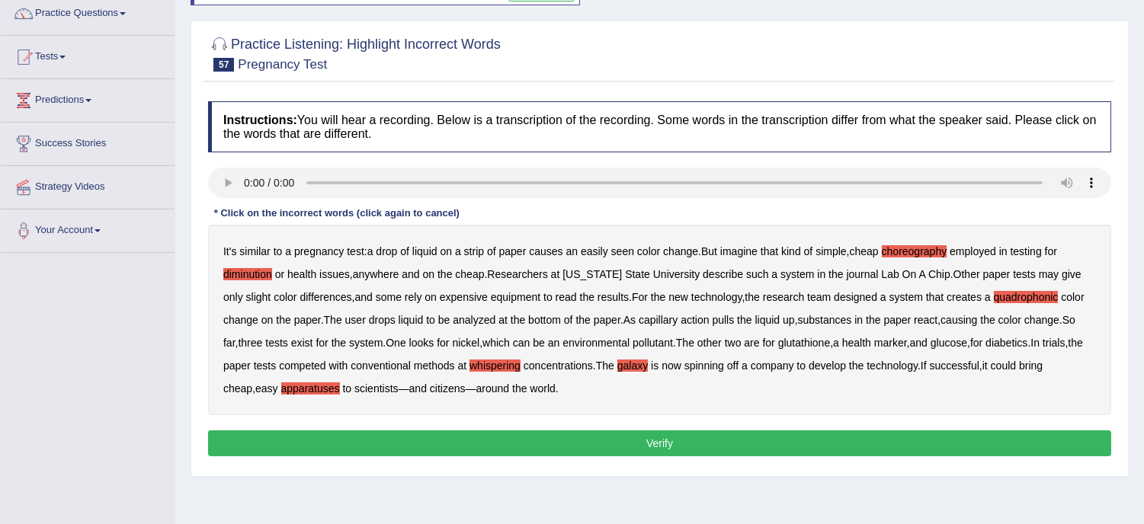
scroll to position [169, 0]
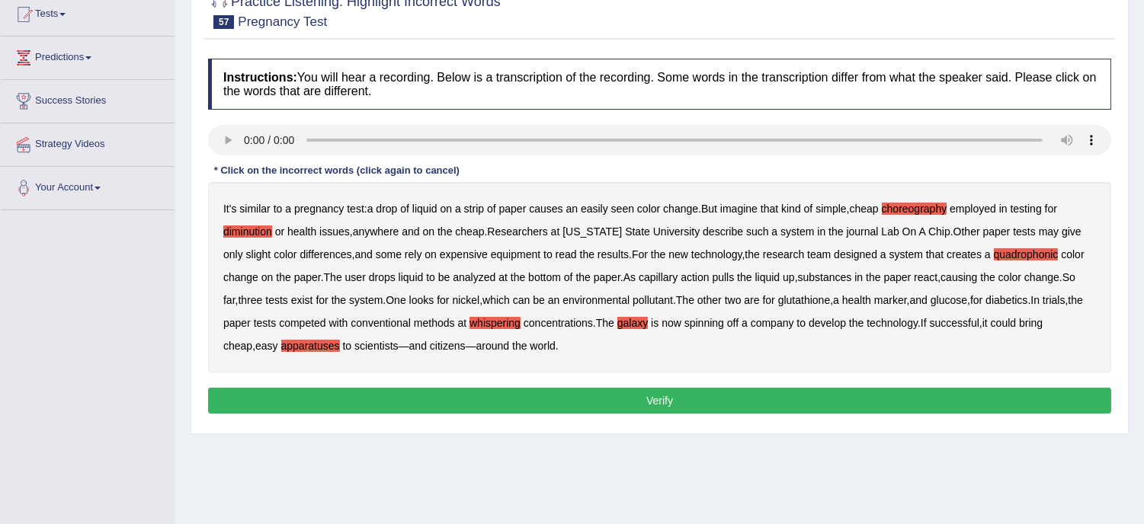
click at [640, 402] on button "Verify" at bounding box center [659, 401] width 903 height 26
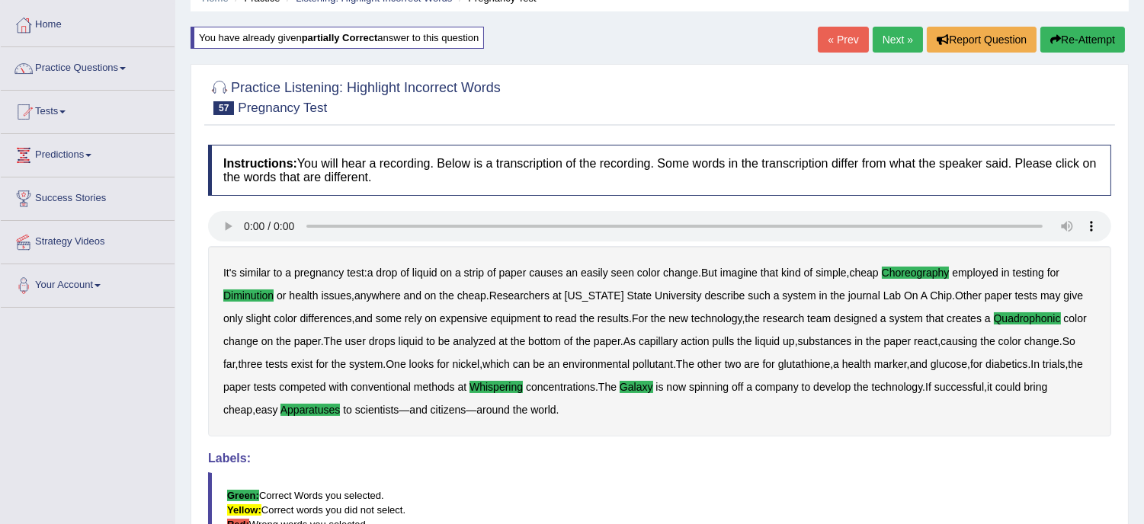
scroll to position [0, 0]
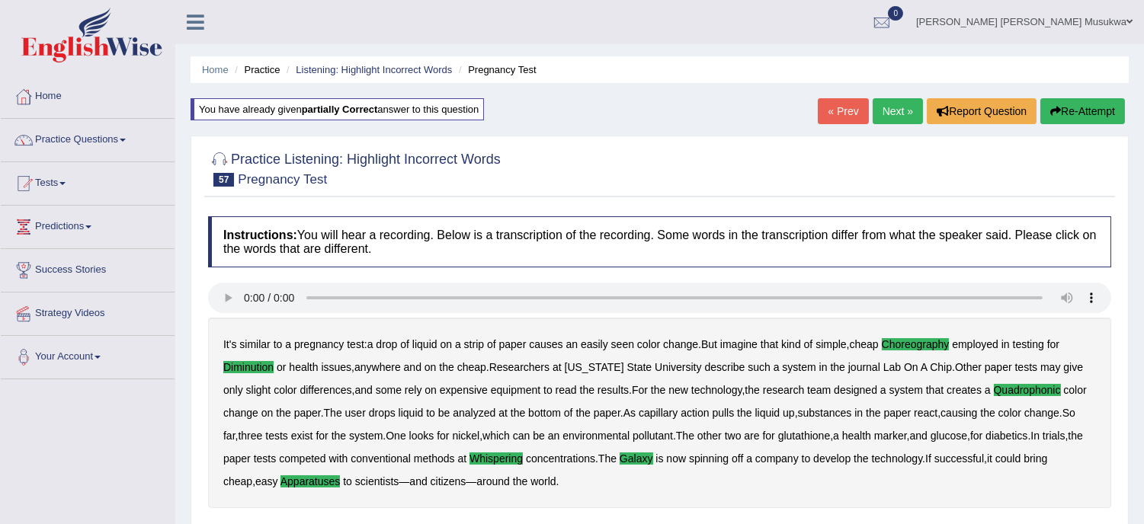
click at [892, 108] on link "Next »" at bounding box center [898, 111] width 50 height 26
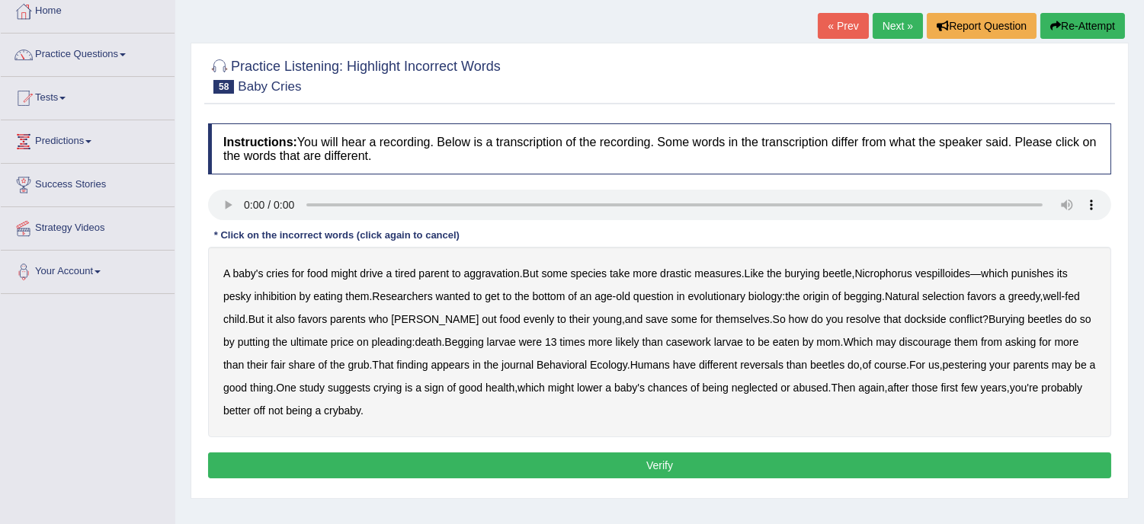
scroll to position [101, 0]
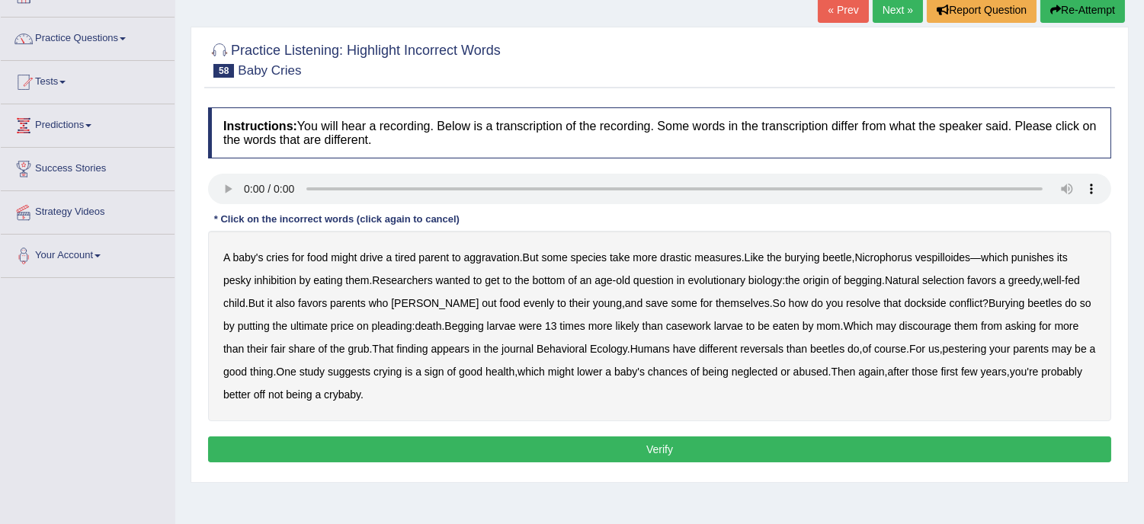
click at [866, 282] on b "begging" at bounding box center [863, 280] width 38 height 12
click at [646, 308] on b "save" at bounding box center [657, 303] width 23 height 12
click at [646, 298] on b "save" at bounding box center [657, 303] width 23 height 12
click at [904, 302] on b "dockside" at bounding box center [925, 303] width 42 height 12
click at [869, 276] on b "begging" at bounding box center [863, 280] width 38 height 12
